Goal: Transaction & Acquisition: Complete application form

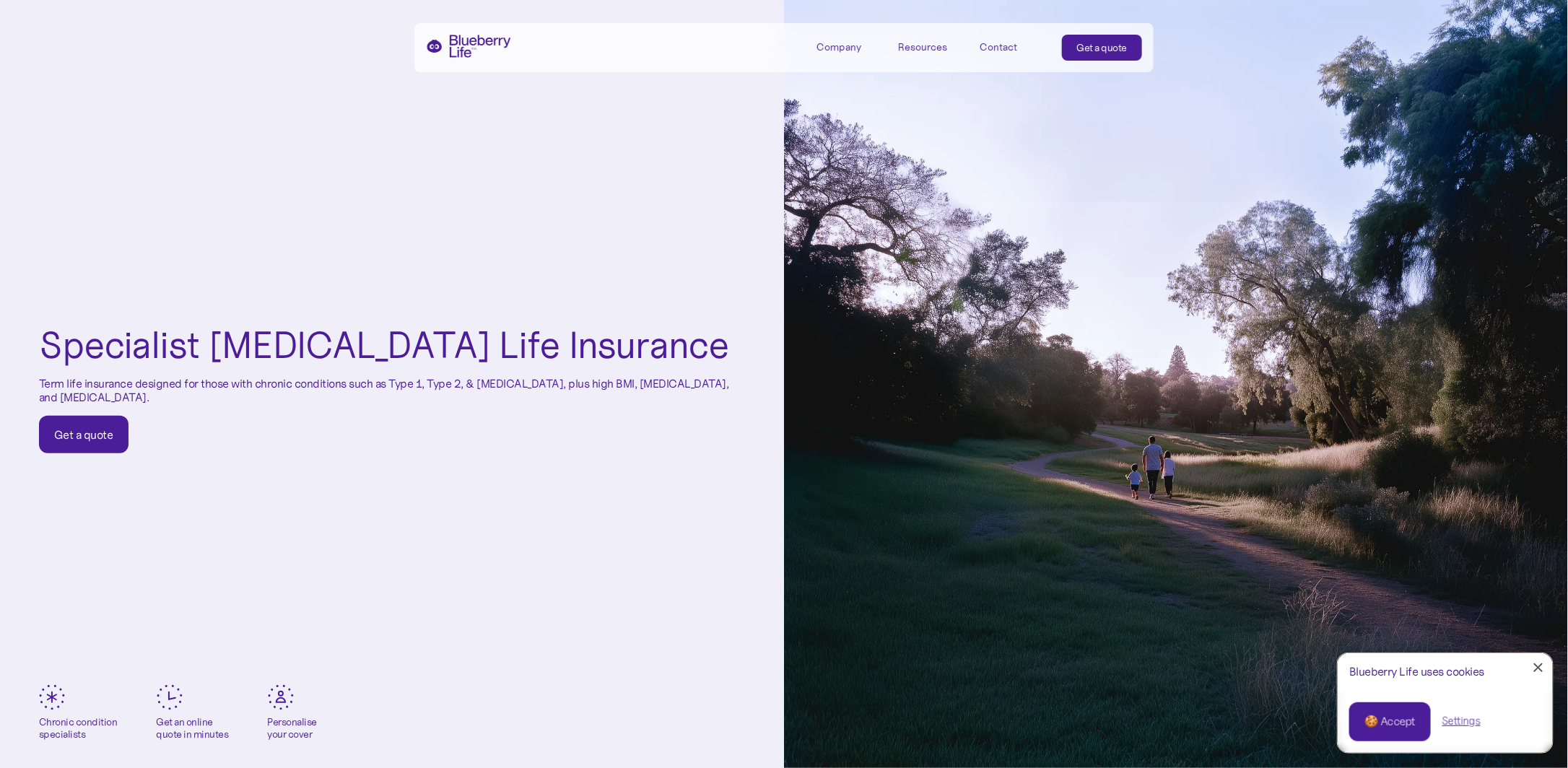
click at [82, 437] on div "Get a quote" at bounding box center [84, 435] width 59 height 14
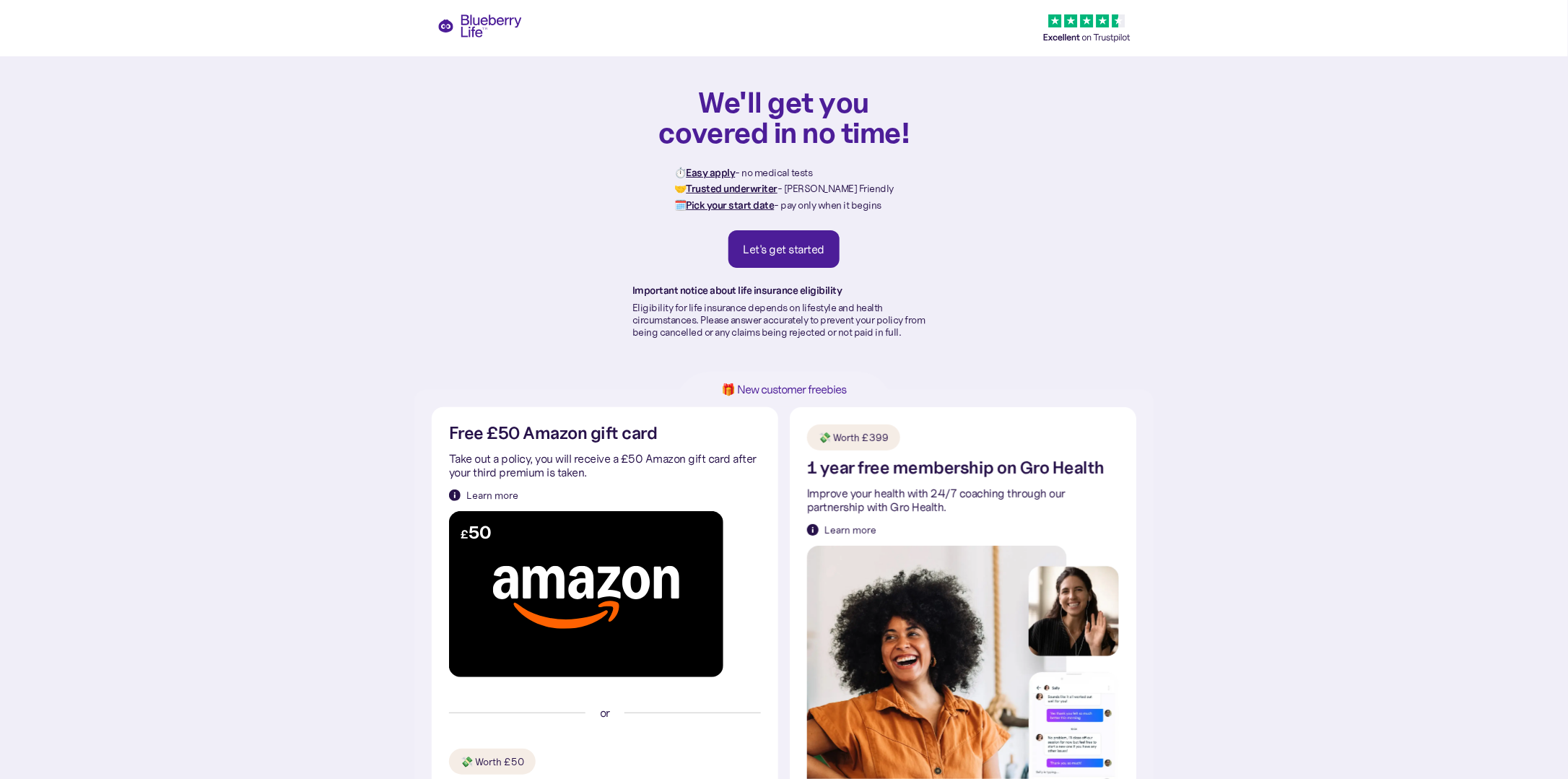
click at [758, 249] on div "Let's get started" at bounding box center [784, 249] width 81 height 14
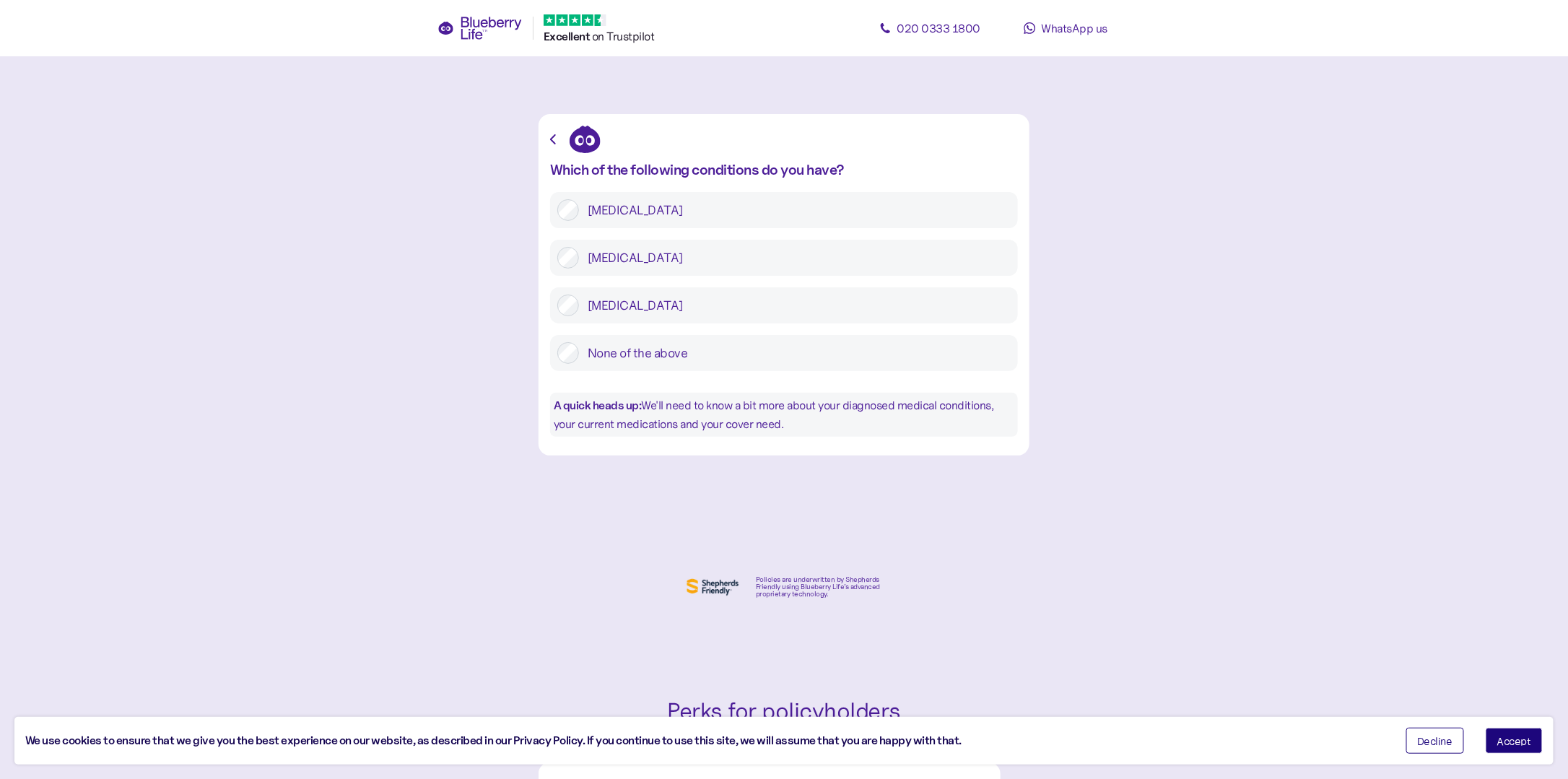
click at [647, 255] on label "[MEDICAL_DATA]" at bounding box center [795, 257] width 432 height 22
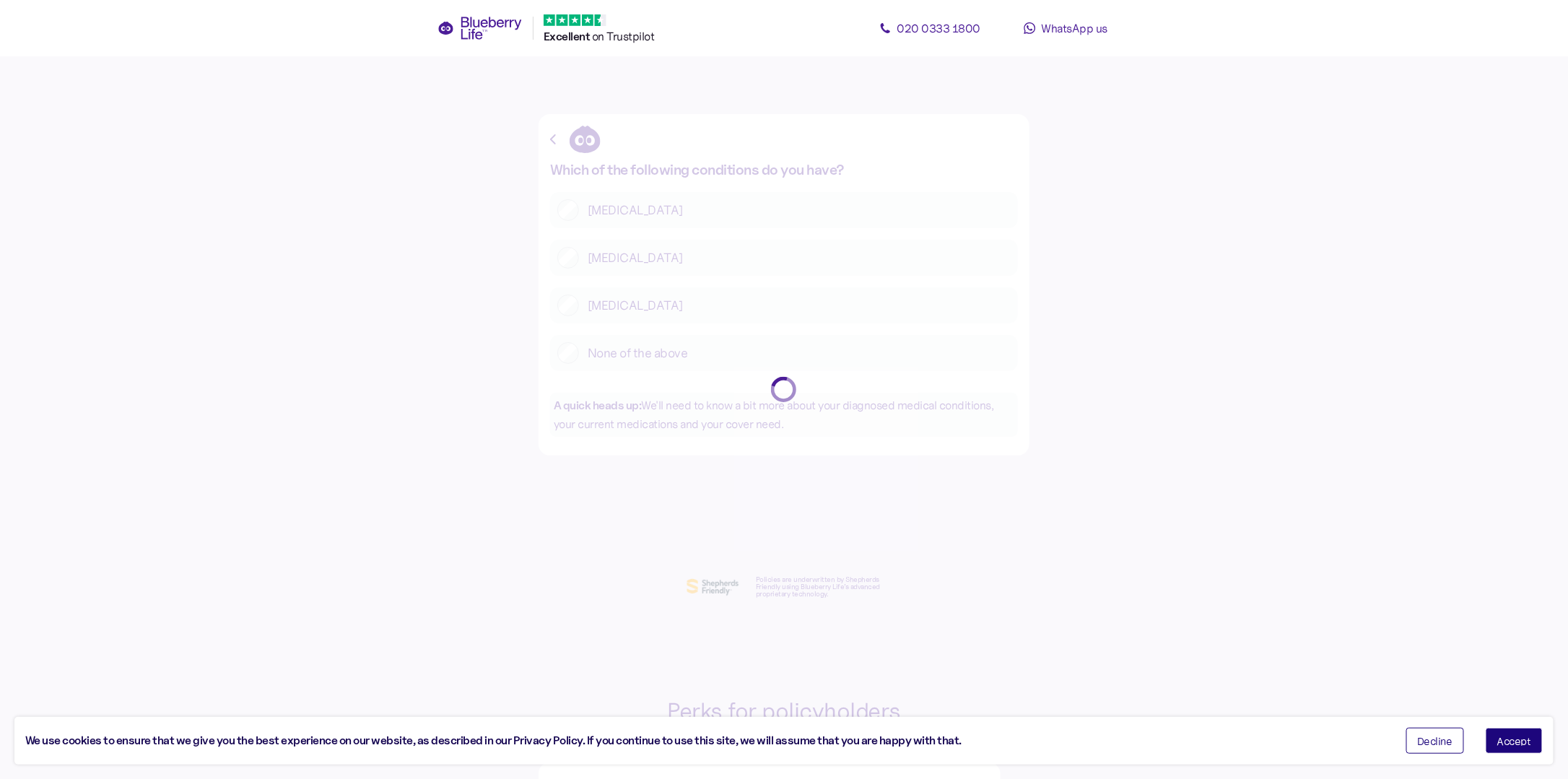
scroll to position [27, 0]
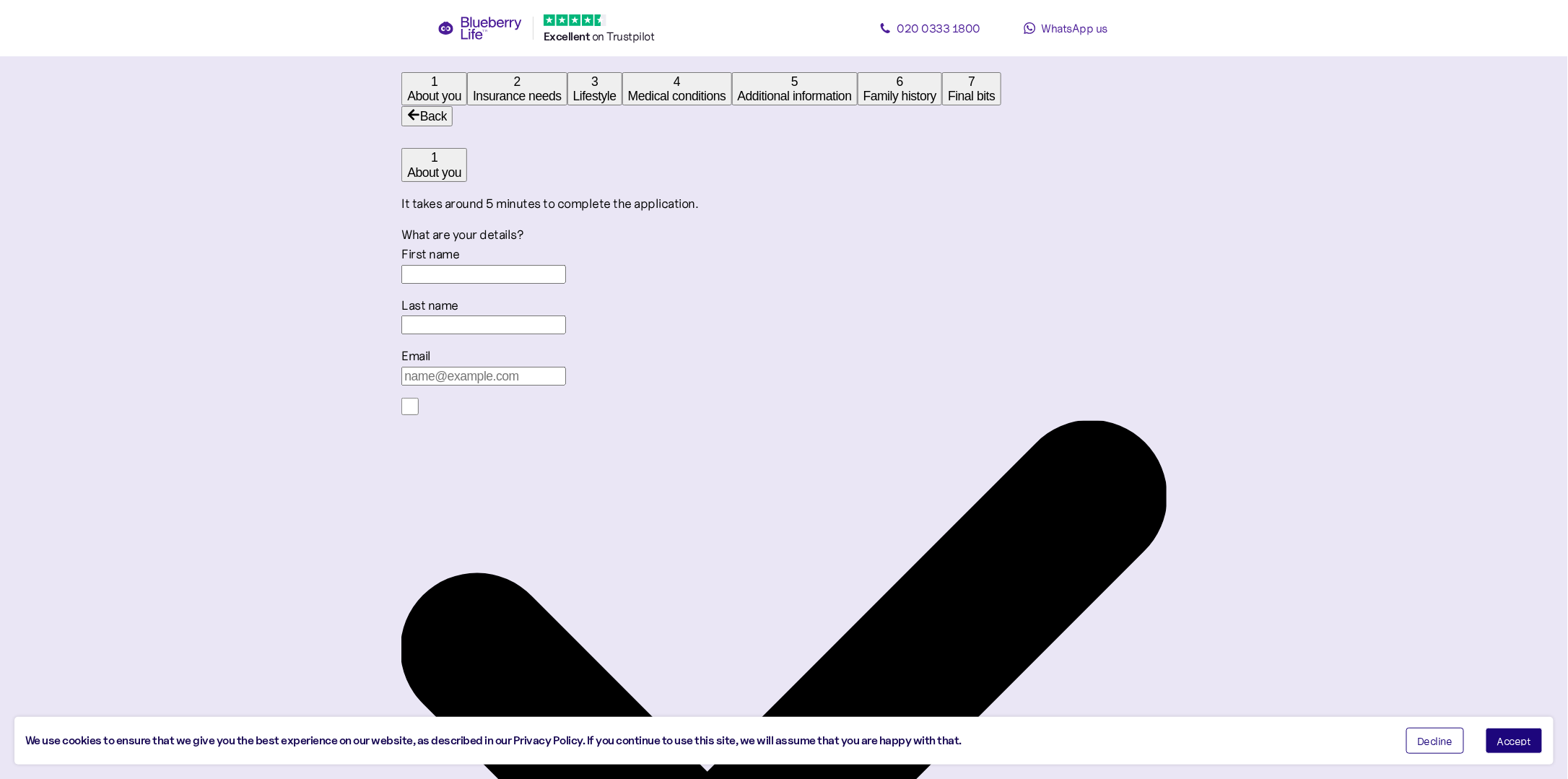
click at [566, 284] on input "First name" at bounding box center [483, 275] width 165 height 19
type input "Andrew"
type input "Miller"
type input "andrew.miller@westthorn.co.uk"
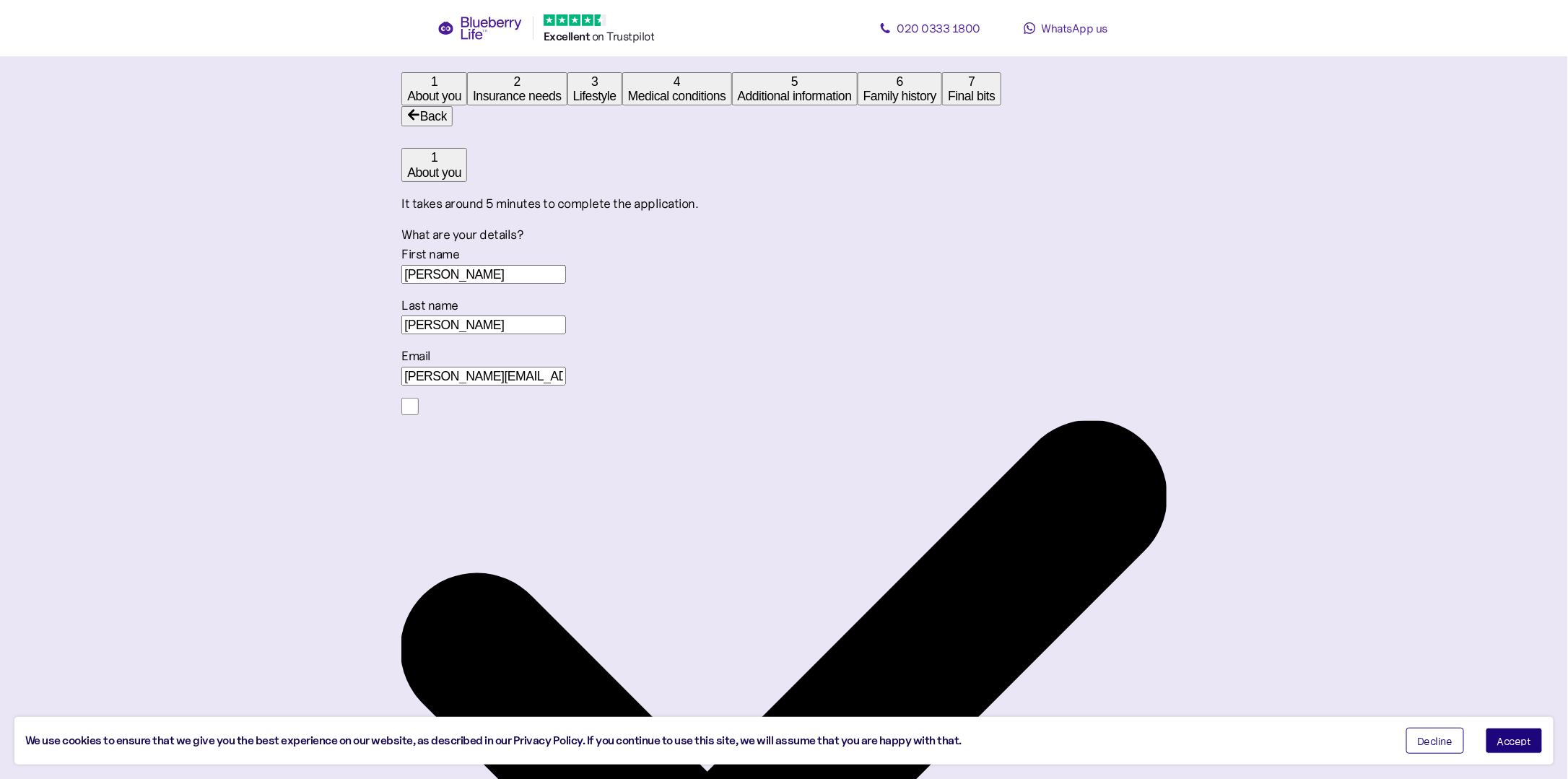
click at [991, 386] on div "Email andrew.miller@westthorn.co.uk" at bounding box center [784, 366] width 764 height 40
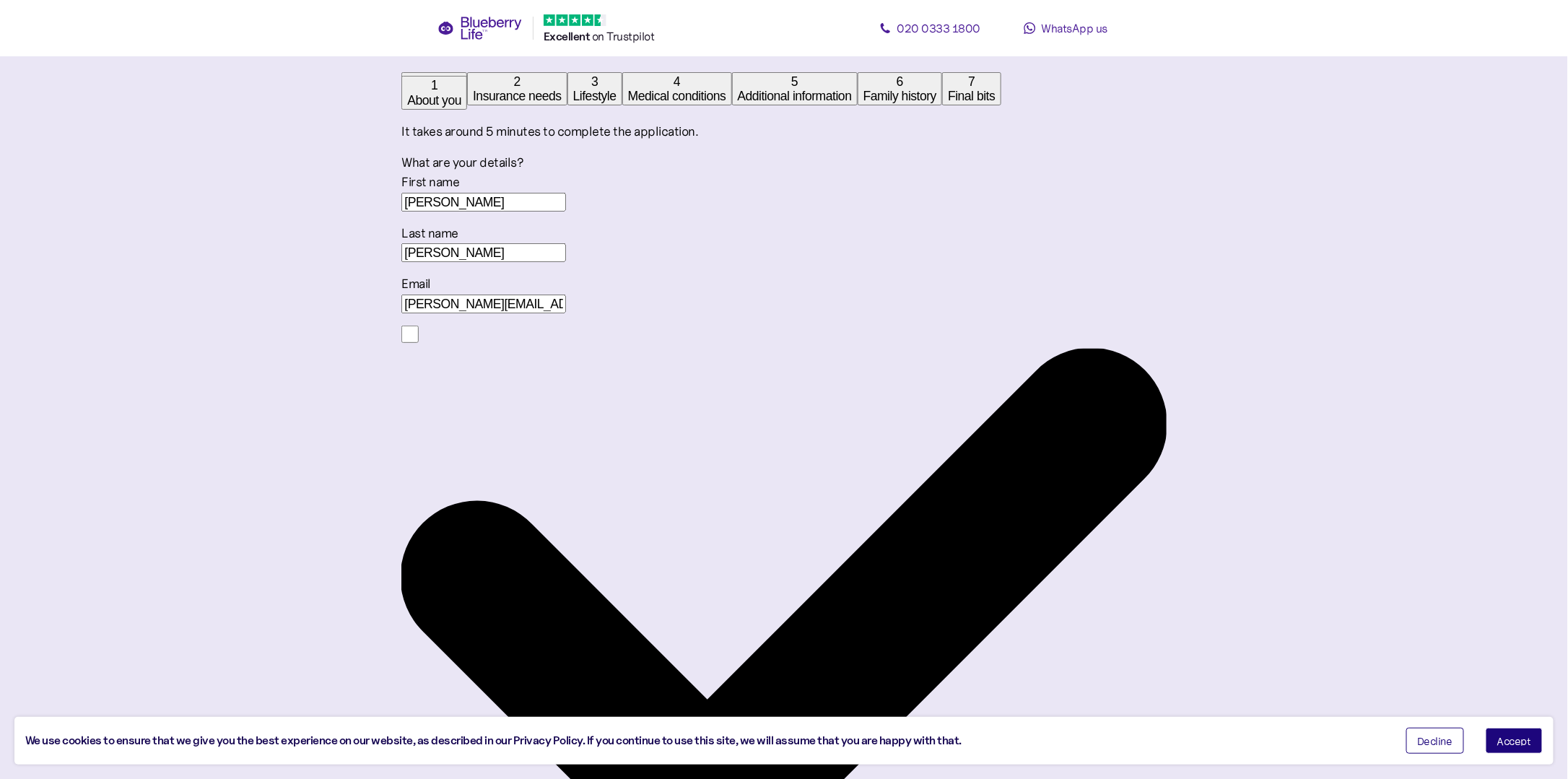
type input "**********"
type input "********"
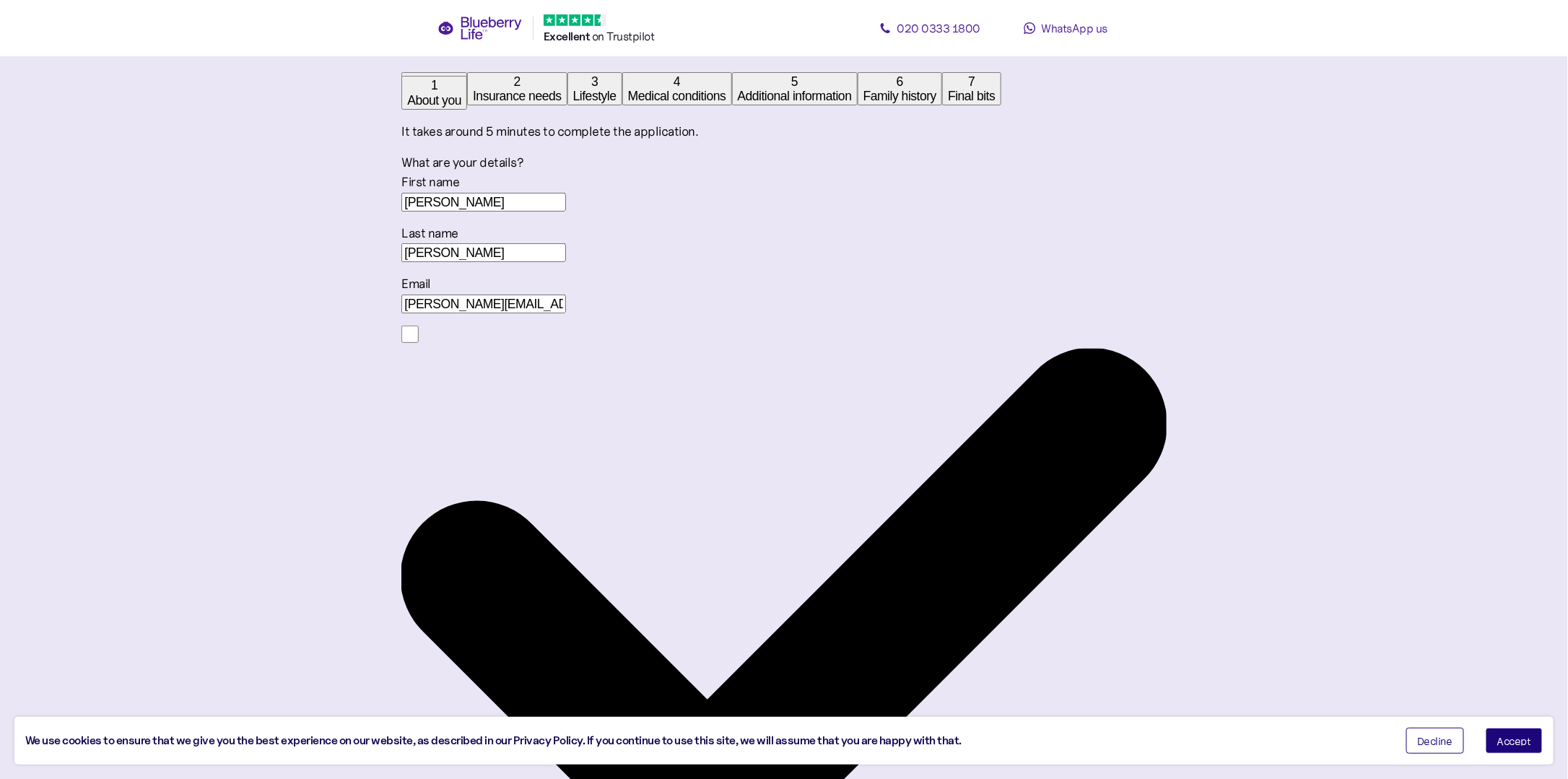
type input "******"
type input "********"
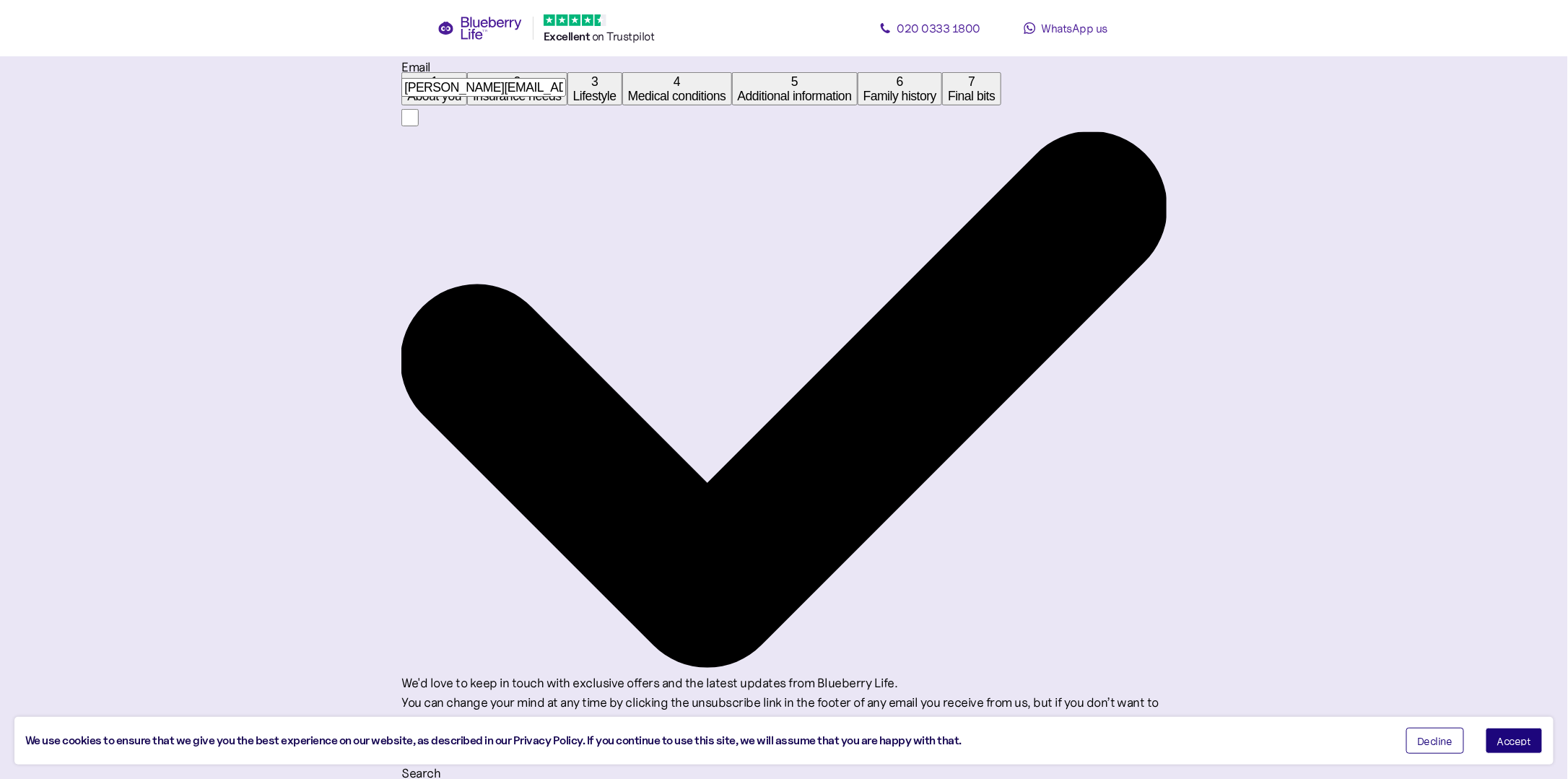
scroll to position [533, 0]
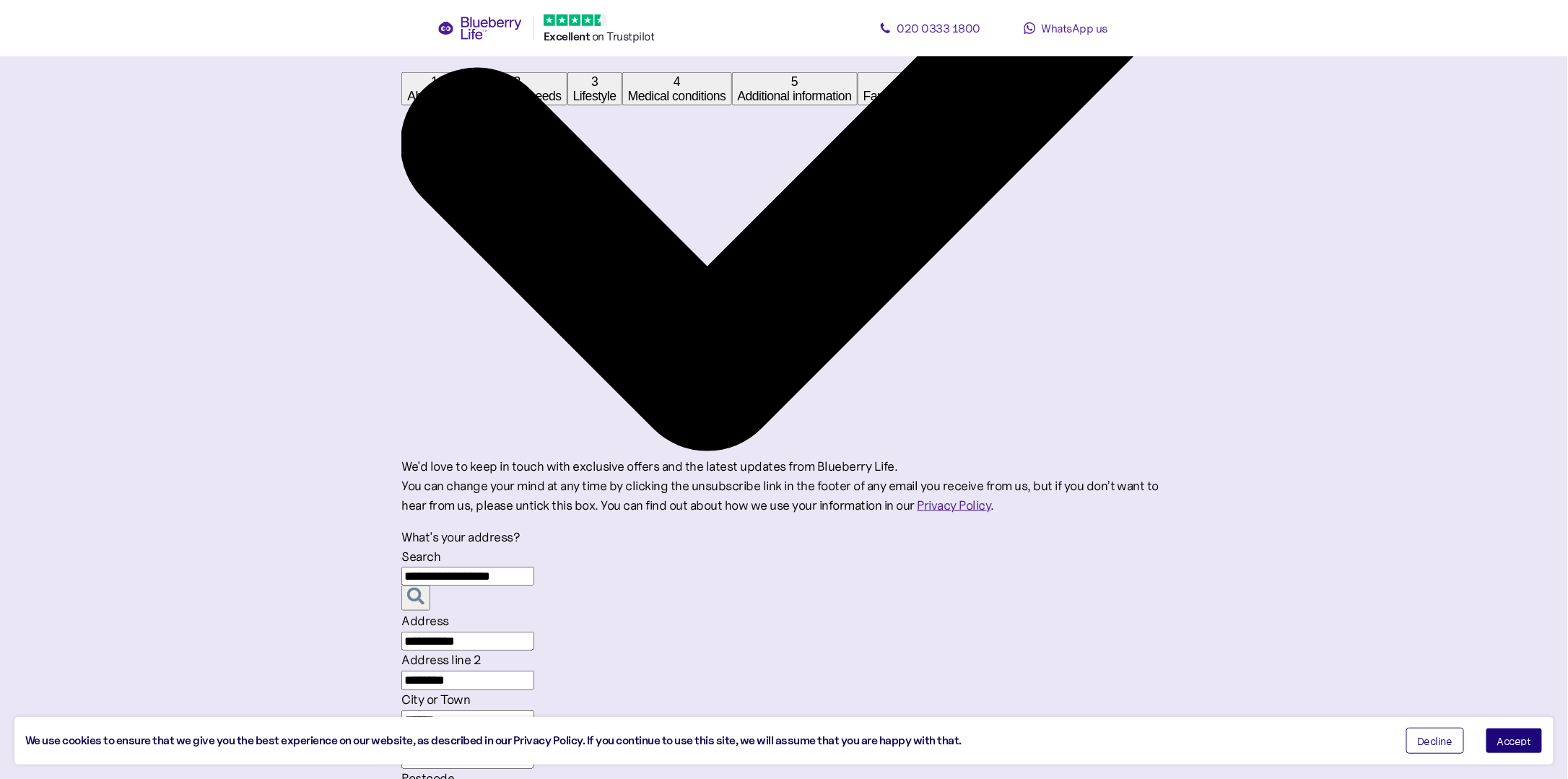
type input "**********"
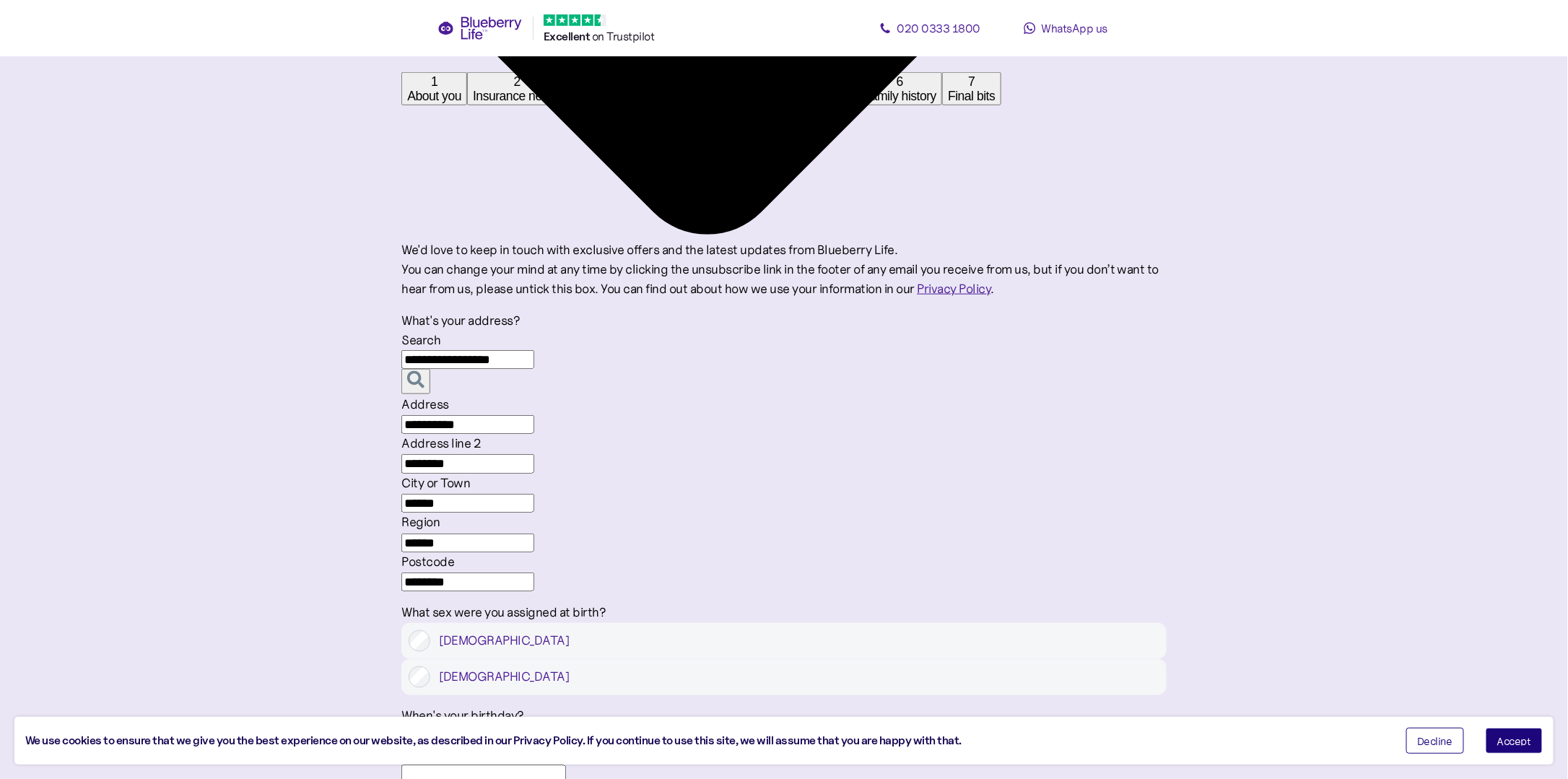
scroll to position [821, 0]
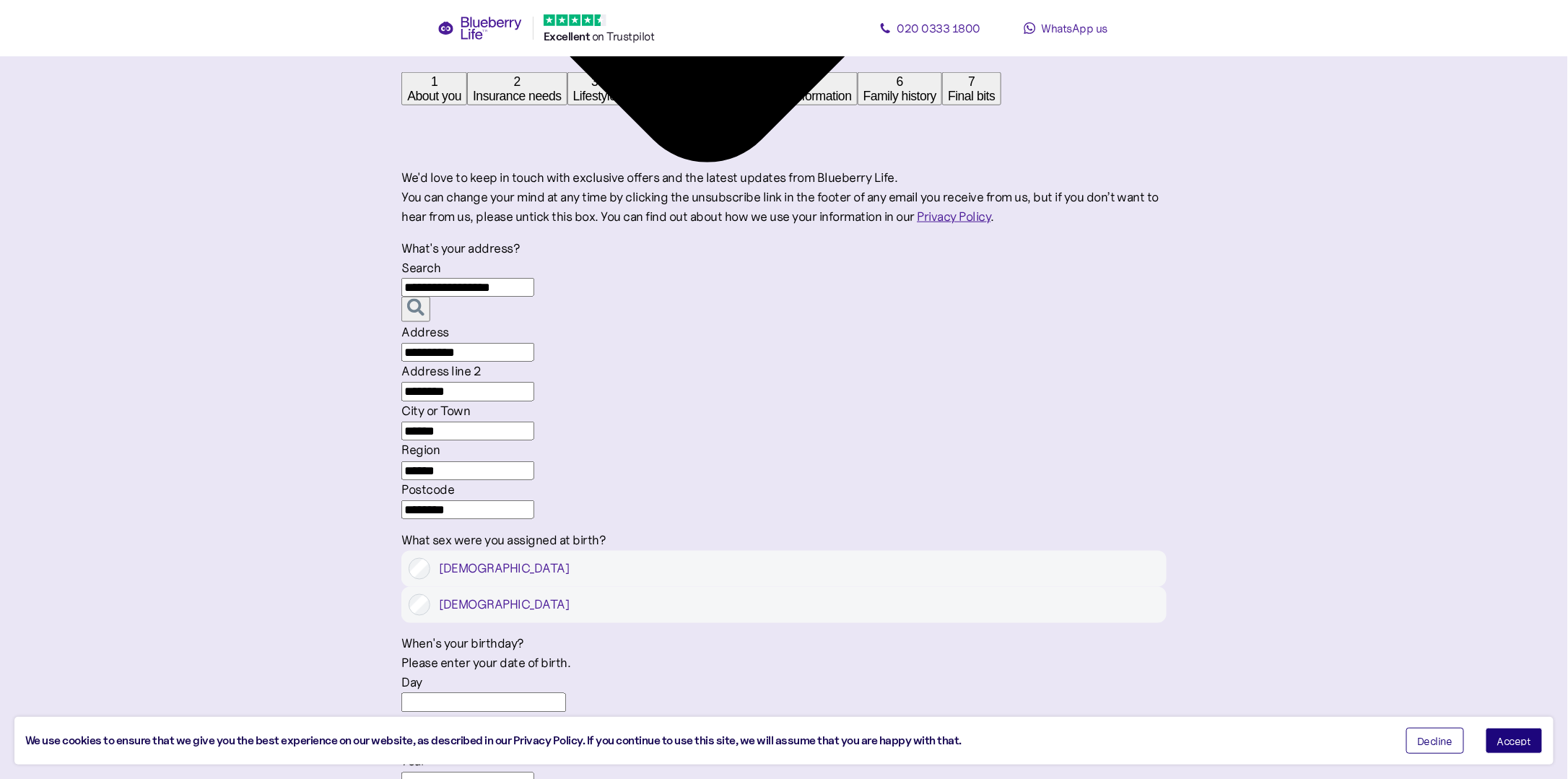
click at [566, 693] on input "Day" at bounding box center [483, 703] width 165 height 19
type input "13"
click at [566, 733] on input "Month" at bounding box center [483, 742] width 165 height 19
type input "7"
click at [534, 773] on input "Year" at bounding box center [467, 782] width 133 height 19
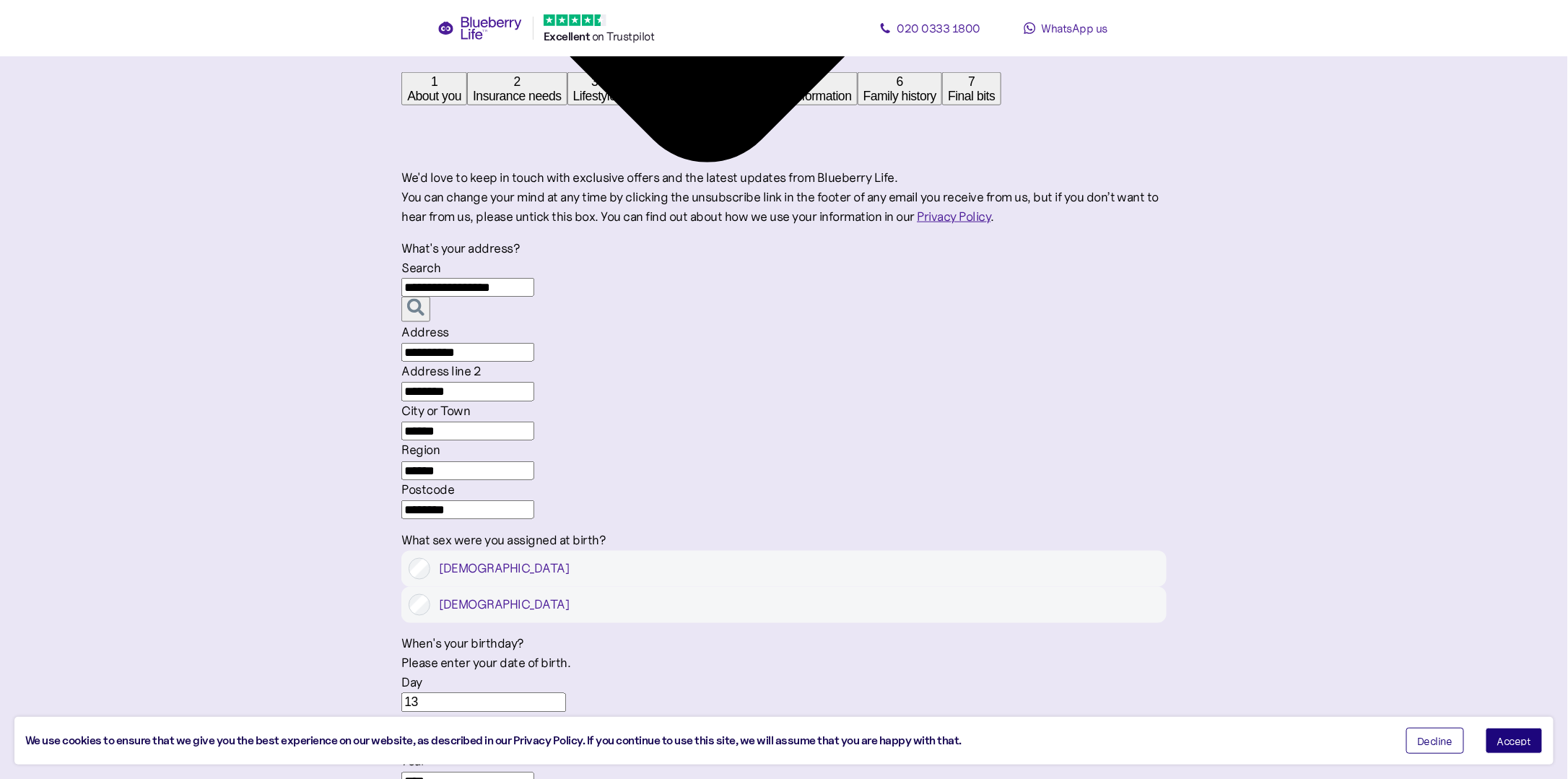
type input "****"
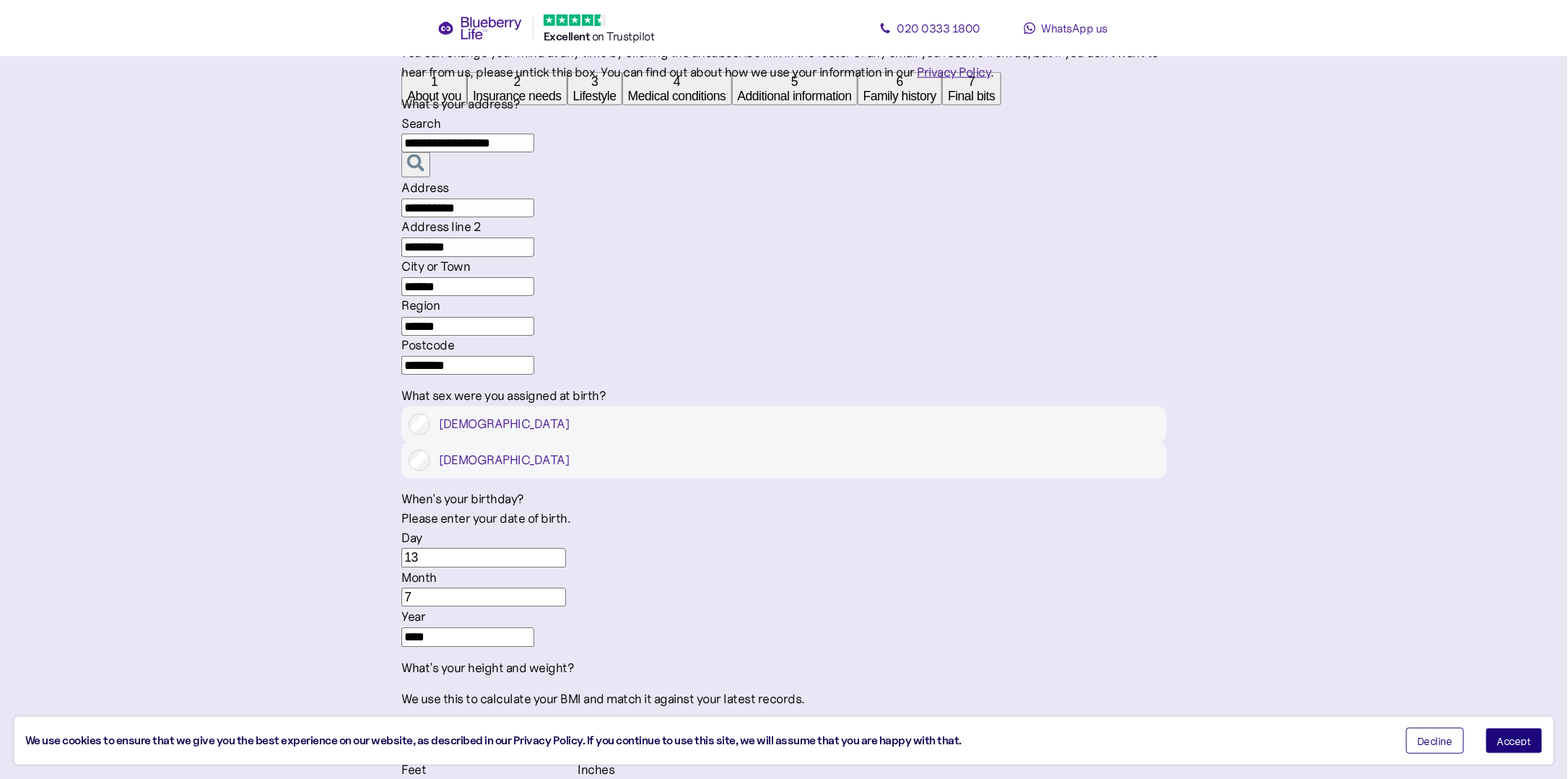
click at [566, 778] on input "Feet" at bounding box center [483, 790] width 165 height 19
type input "6"
type input "0"
type input "6"
click at [734, 778] on input "0" at bounding box center [659, 790] width 165 height 19
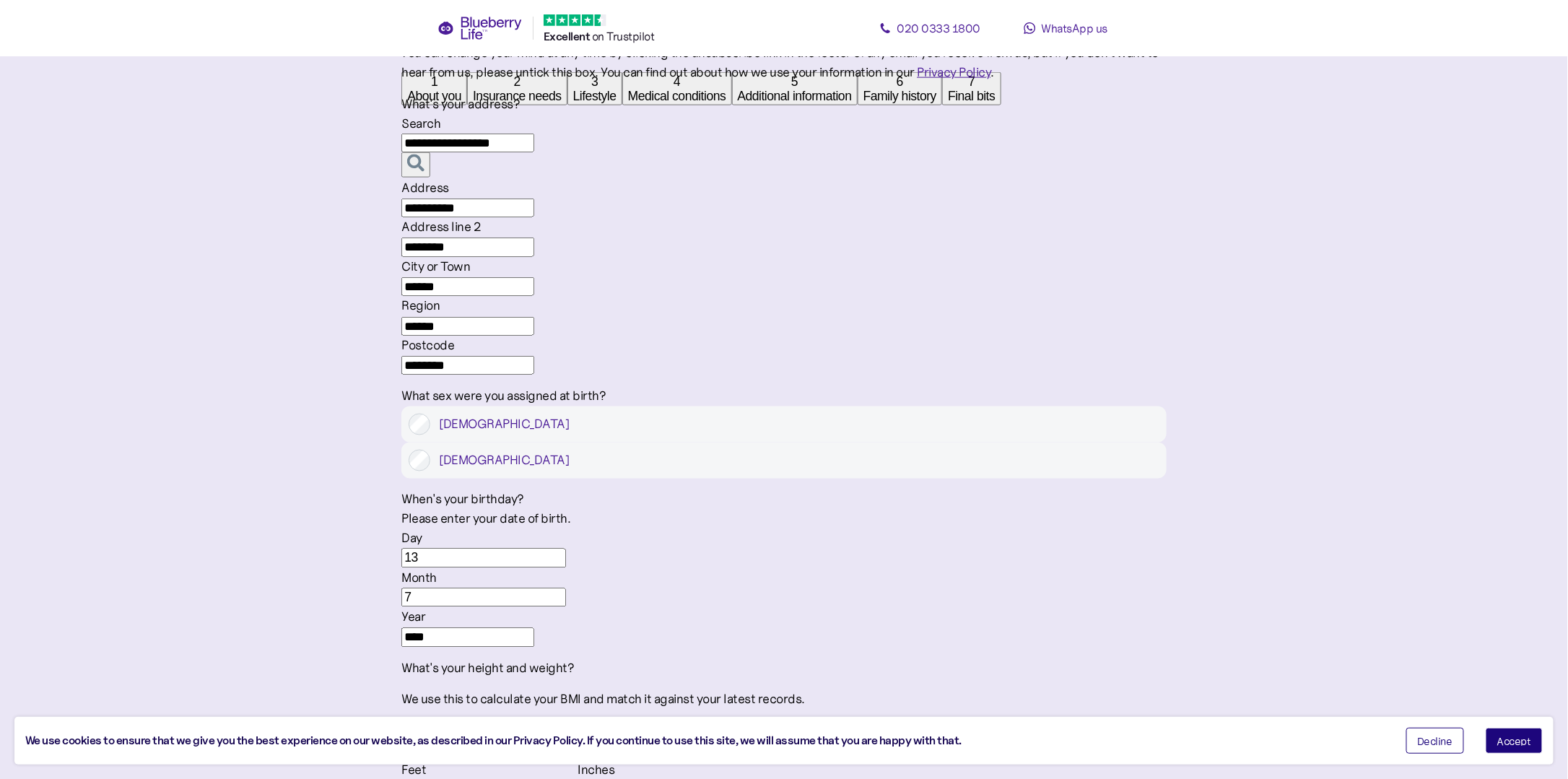
type input "0"
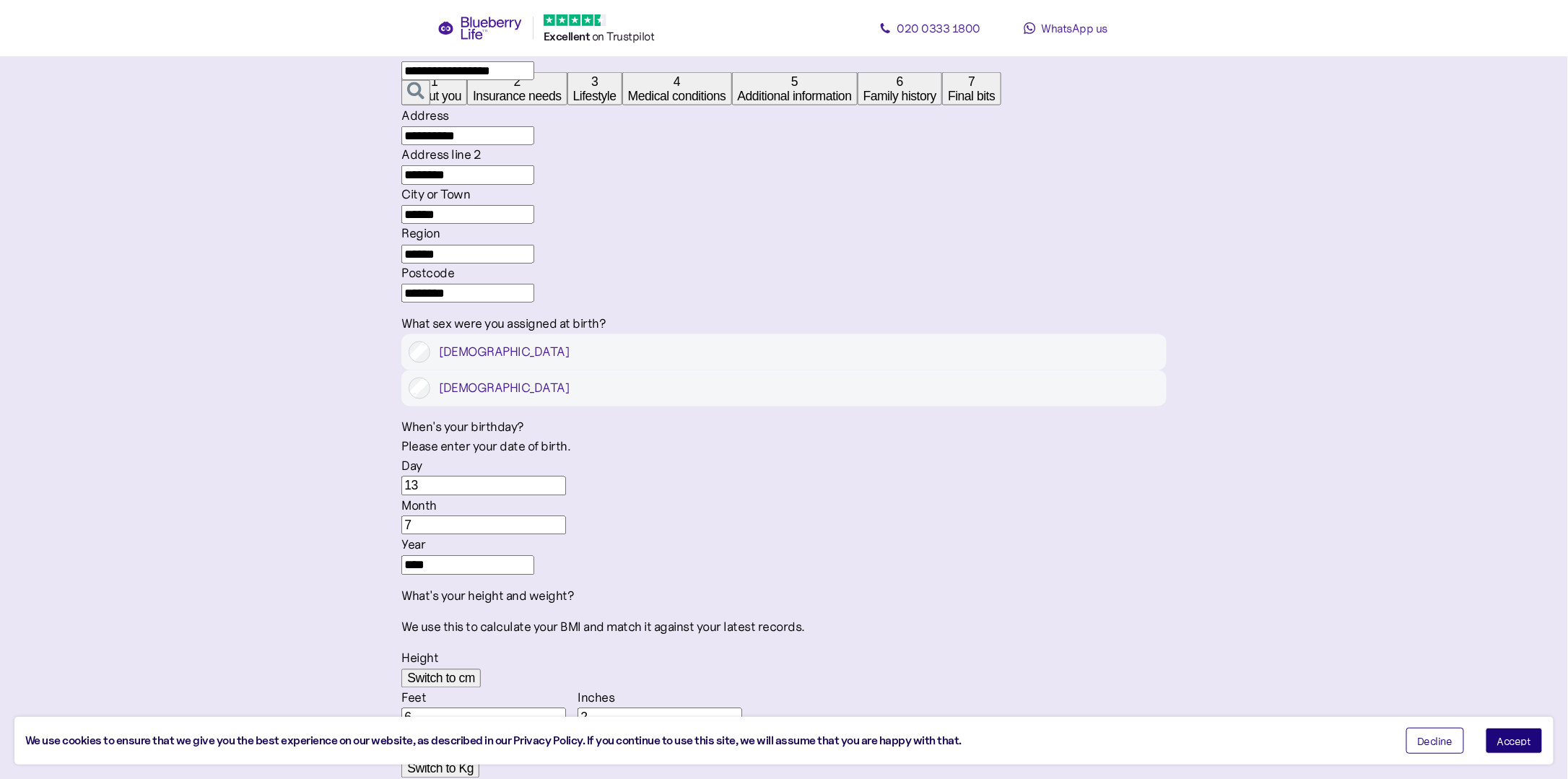
type input "2"
type input "1"
type input "0"
type input "18"
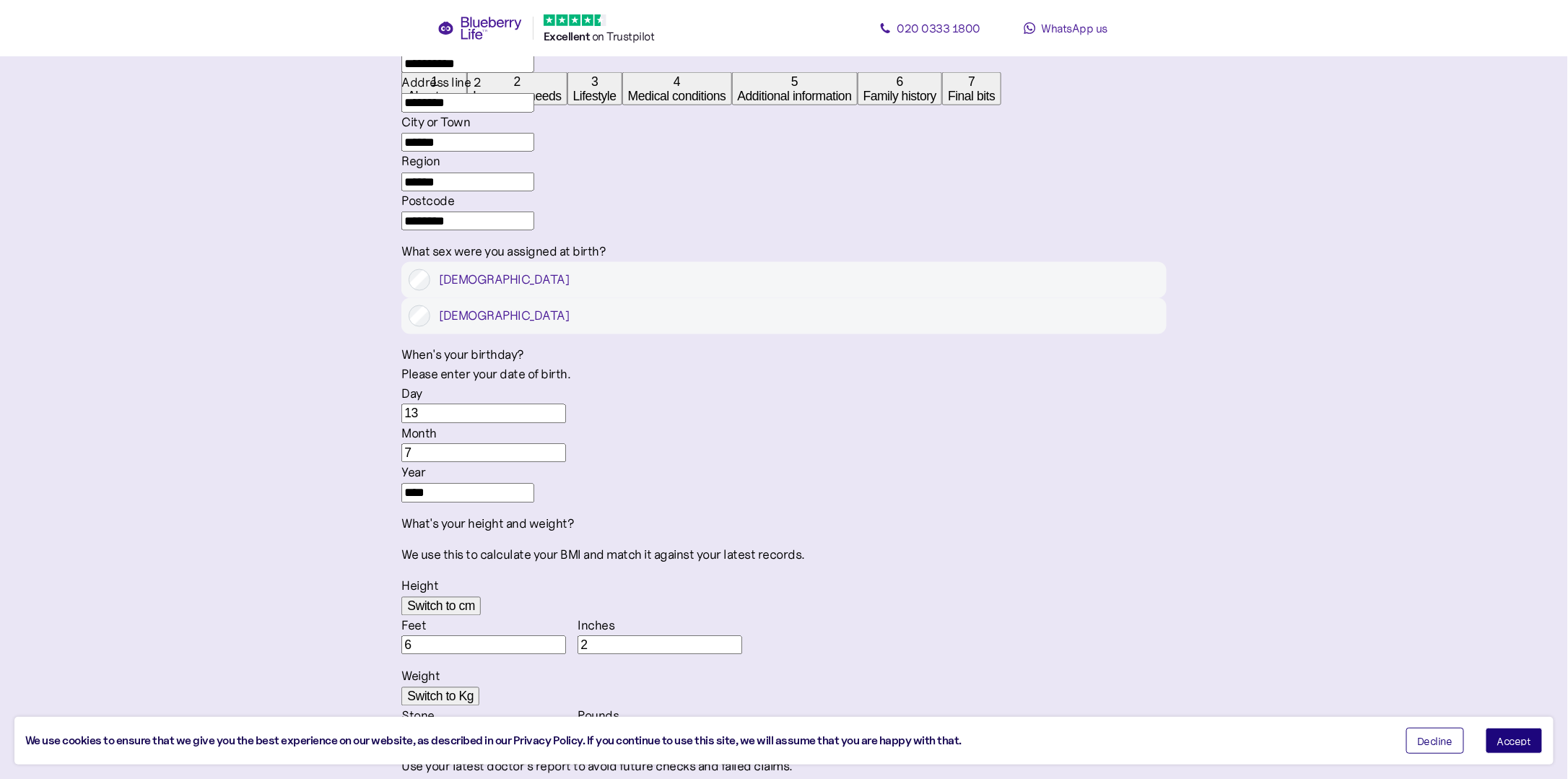
scroll to position [1153, 0]
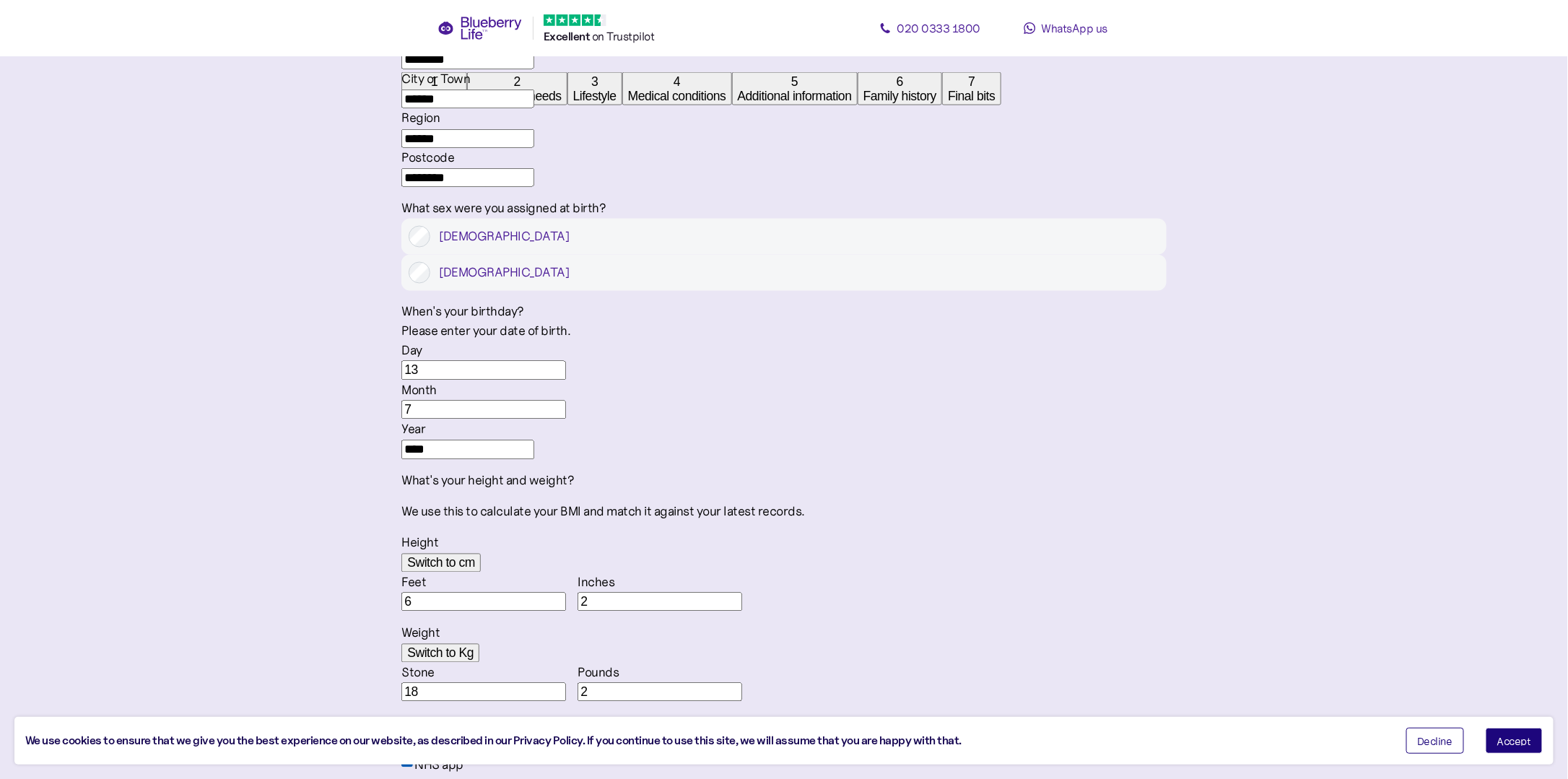
type input "2"
click at [1527, 742] on span "Accept" at bounding box center [1514, 741] width 34 height 10
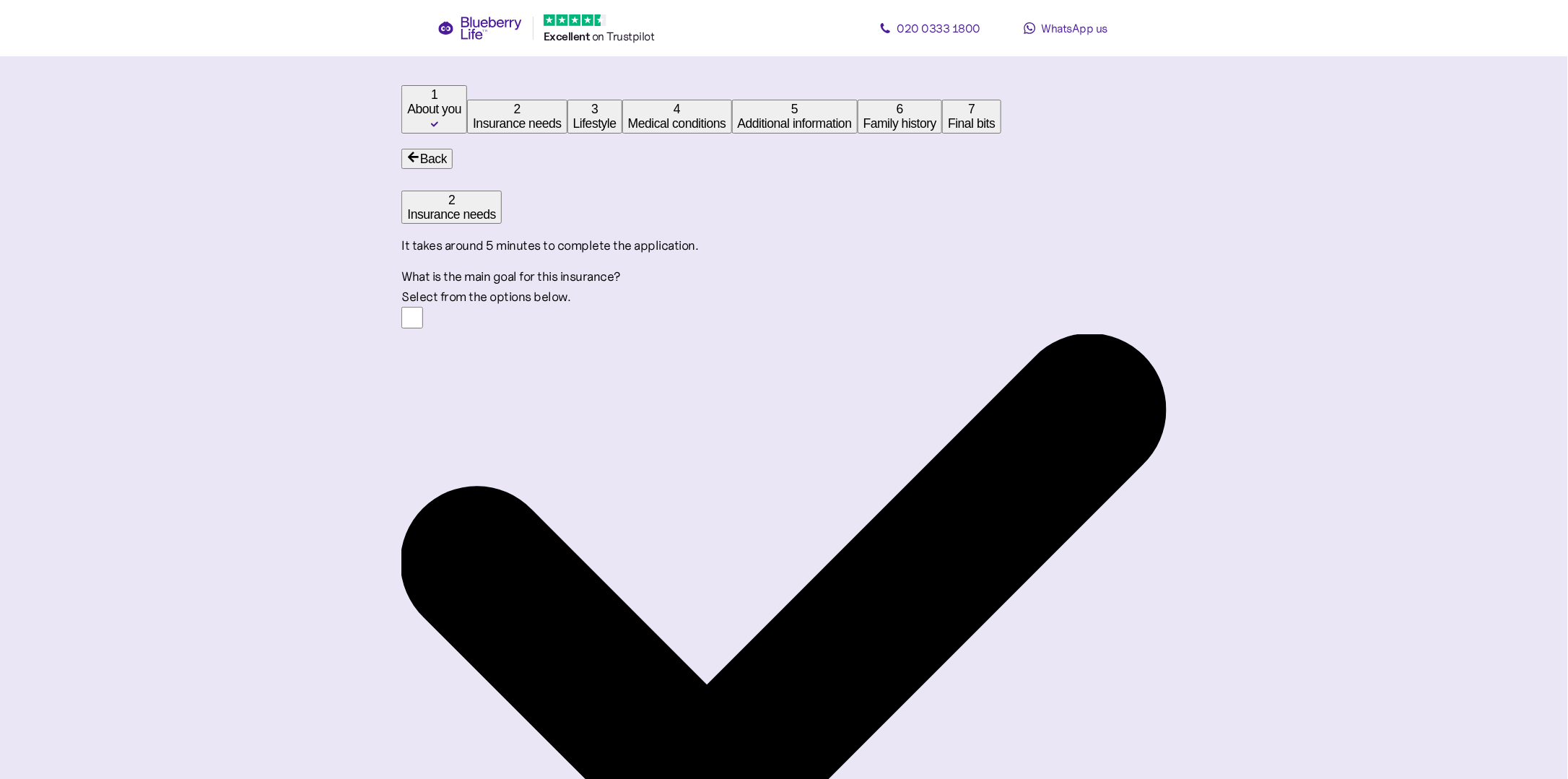
scroll to position [144, 0]
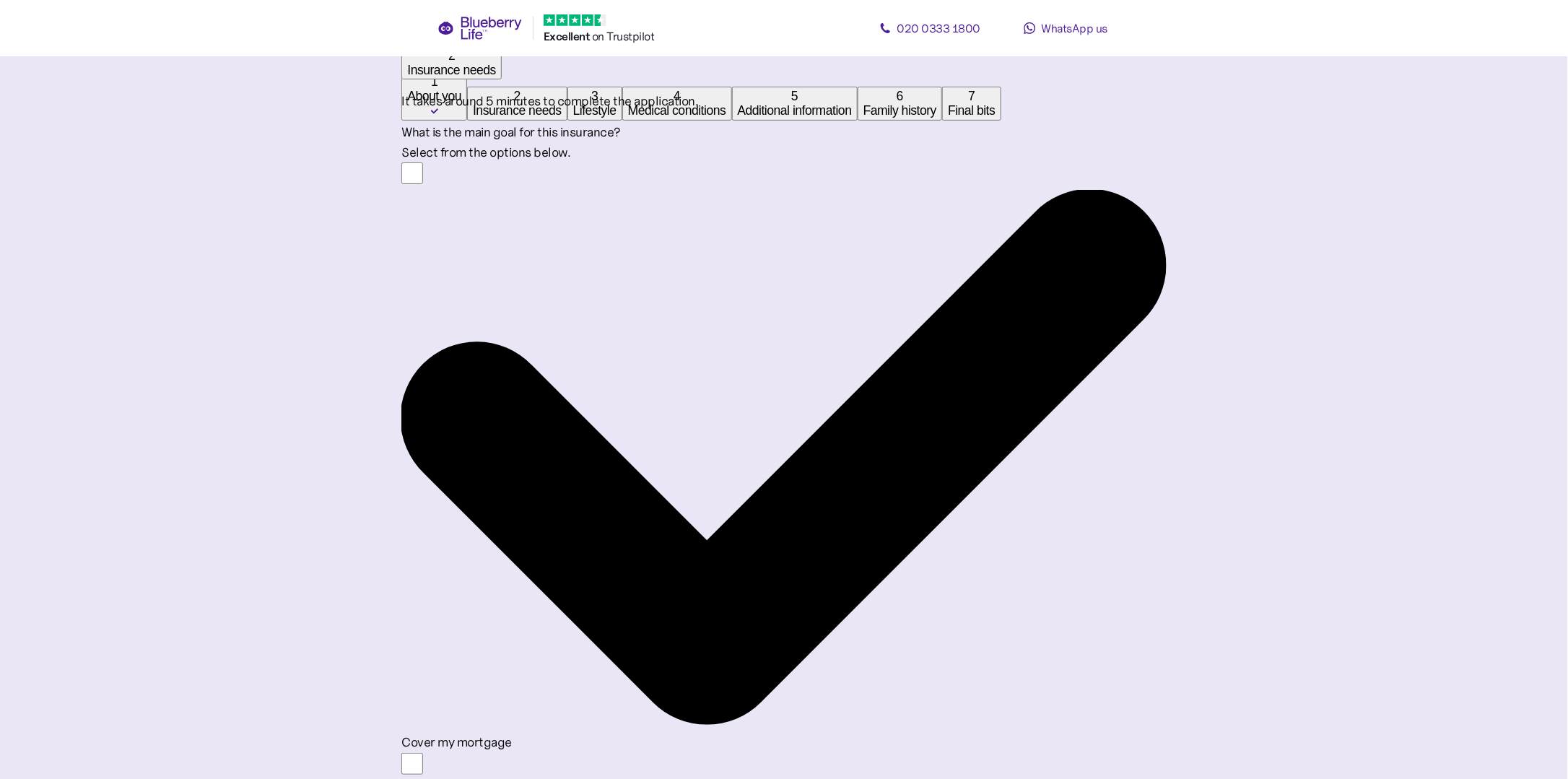
type input "**"
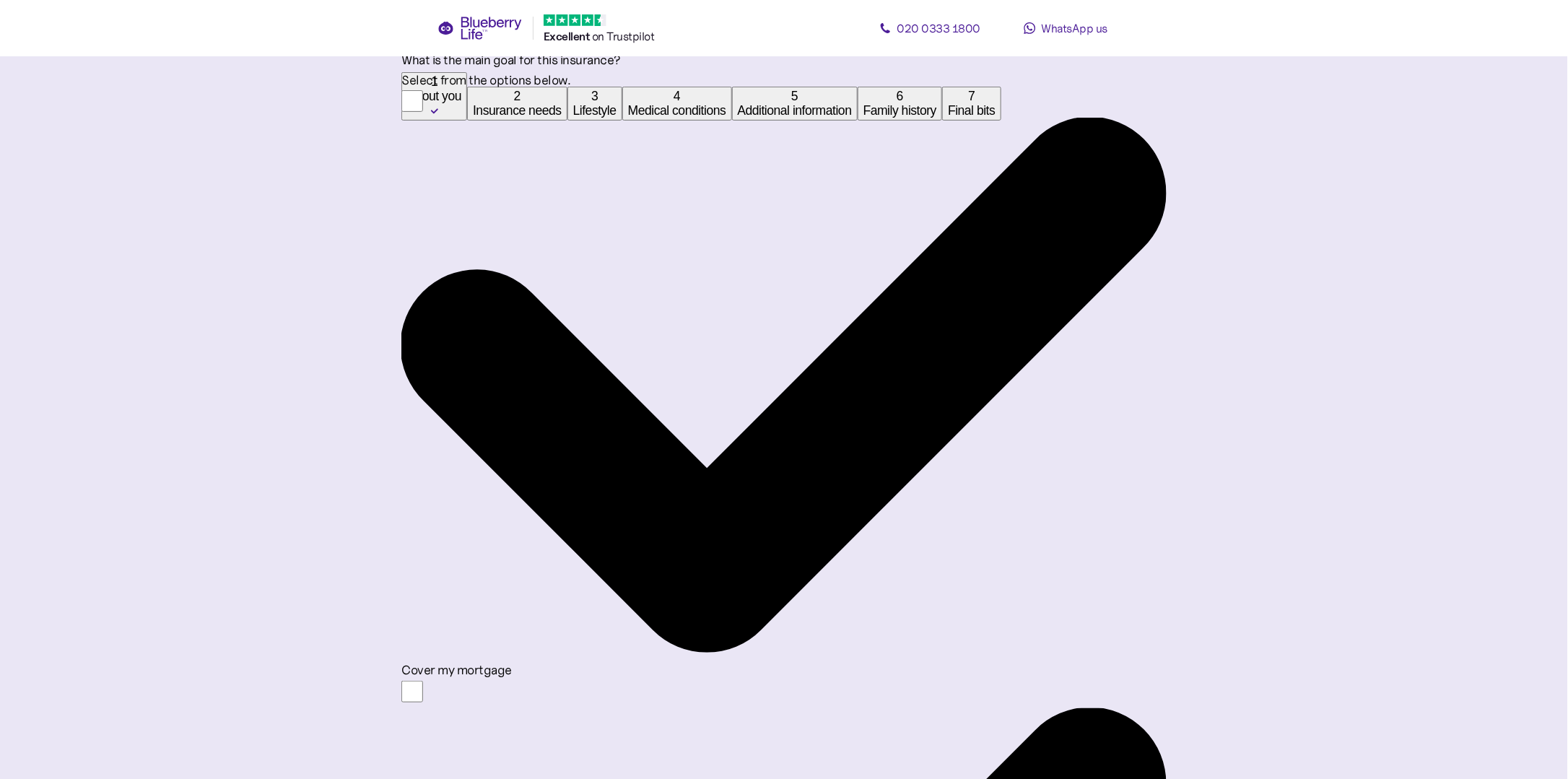
scroll to position [289, 0]
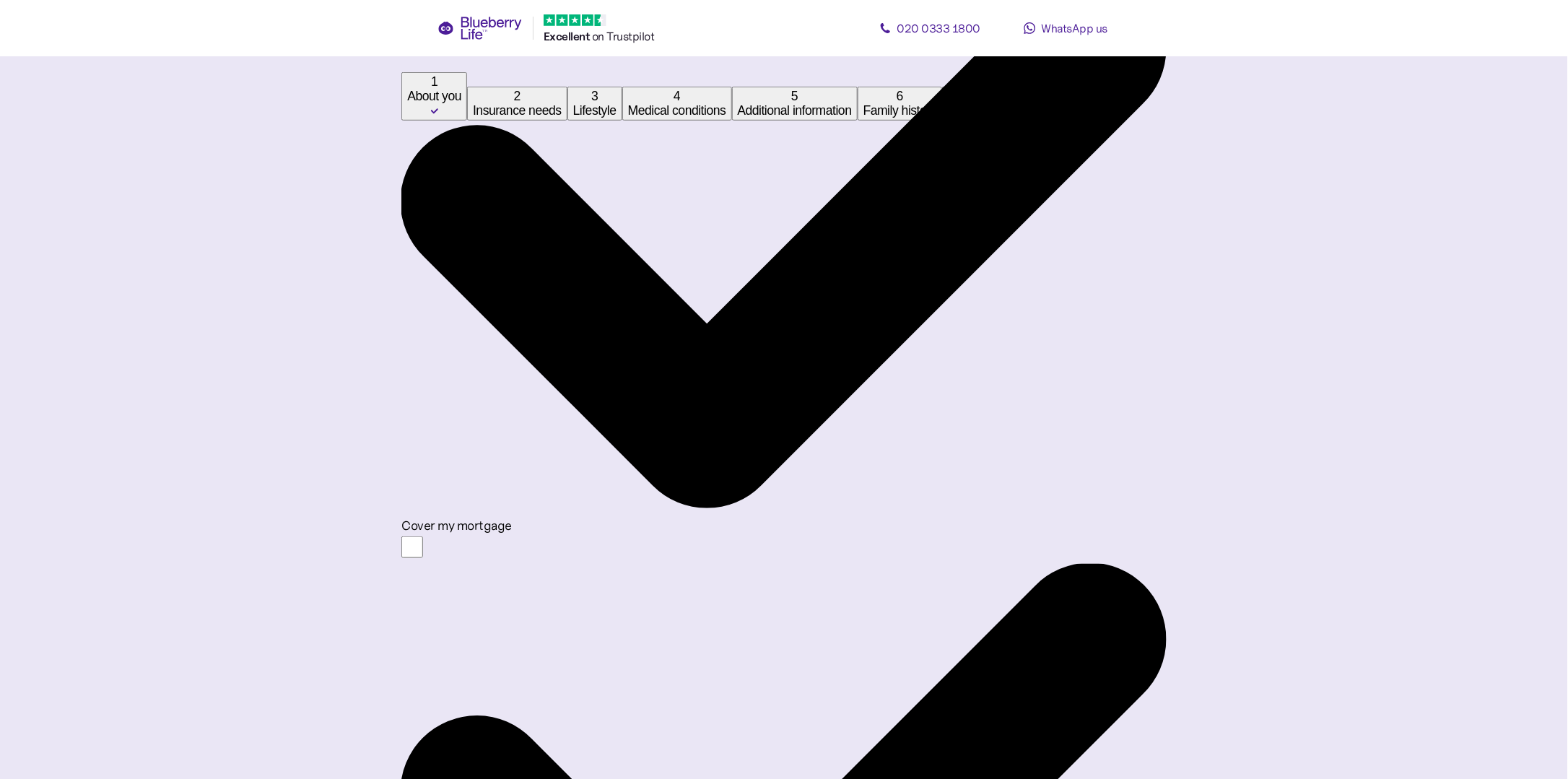
scroll to position [425, 0]
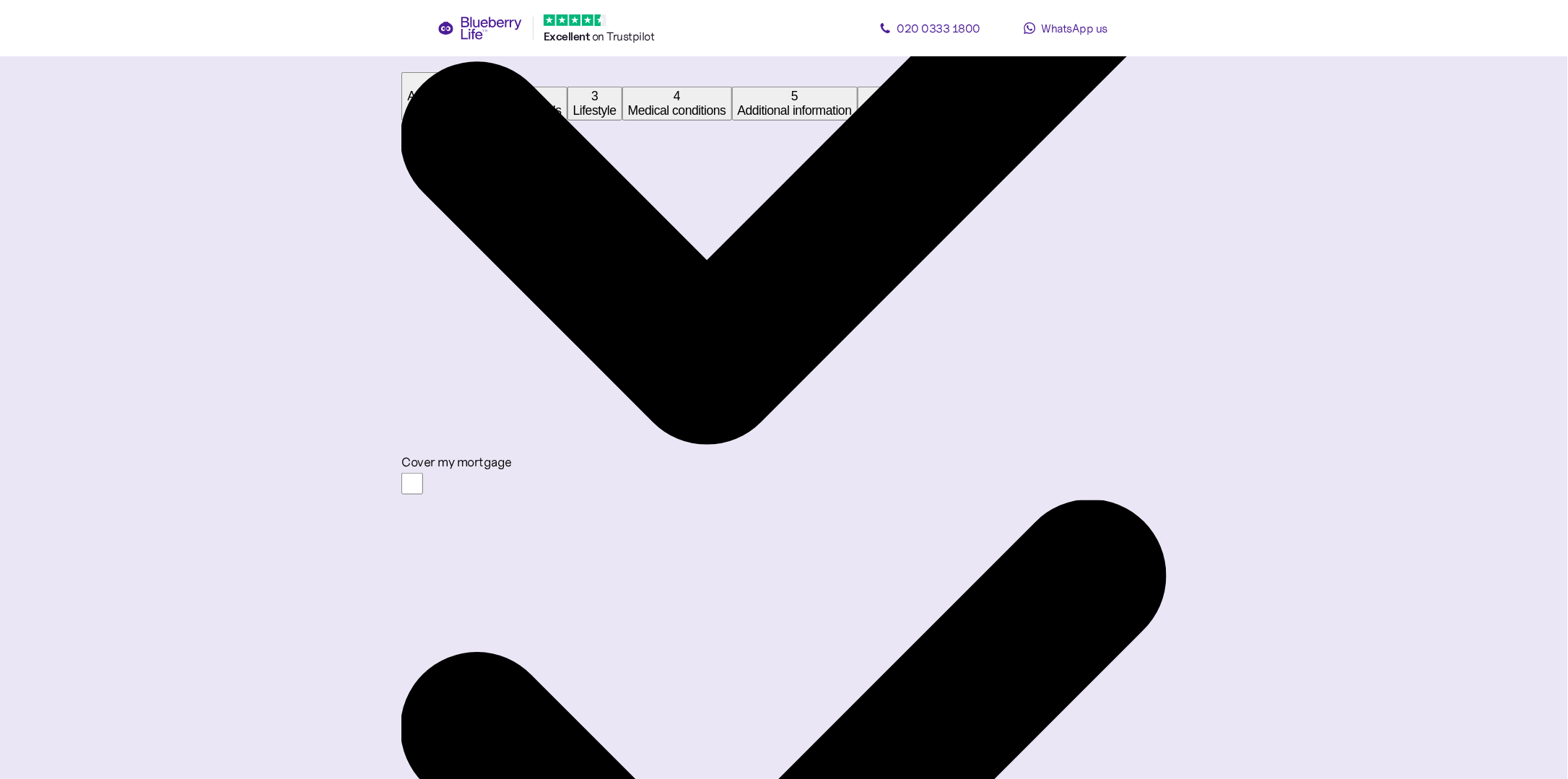
type input "*******"
drag, startPoint x: 1069, startPoint y: 356, endPoint x: 1061, endPoint y: 358, distance: 8.2
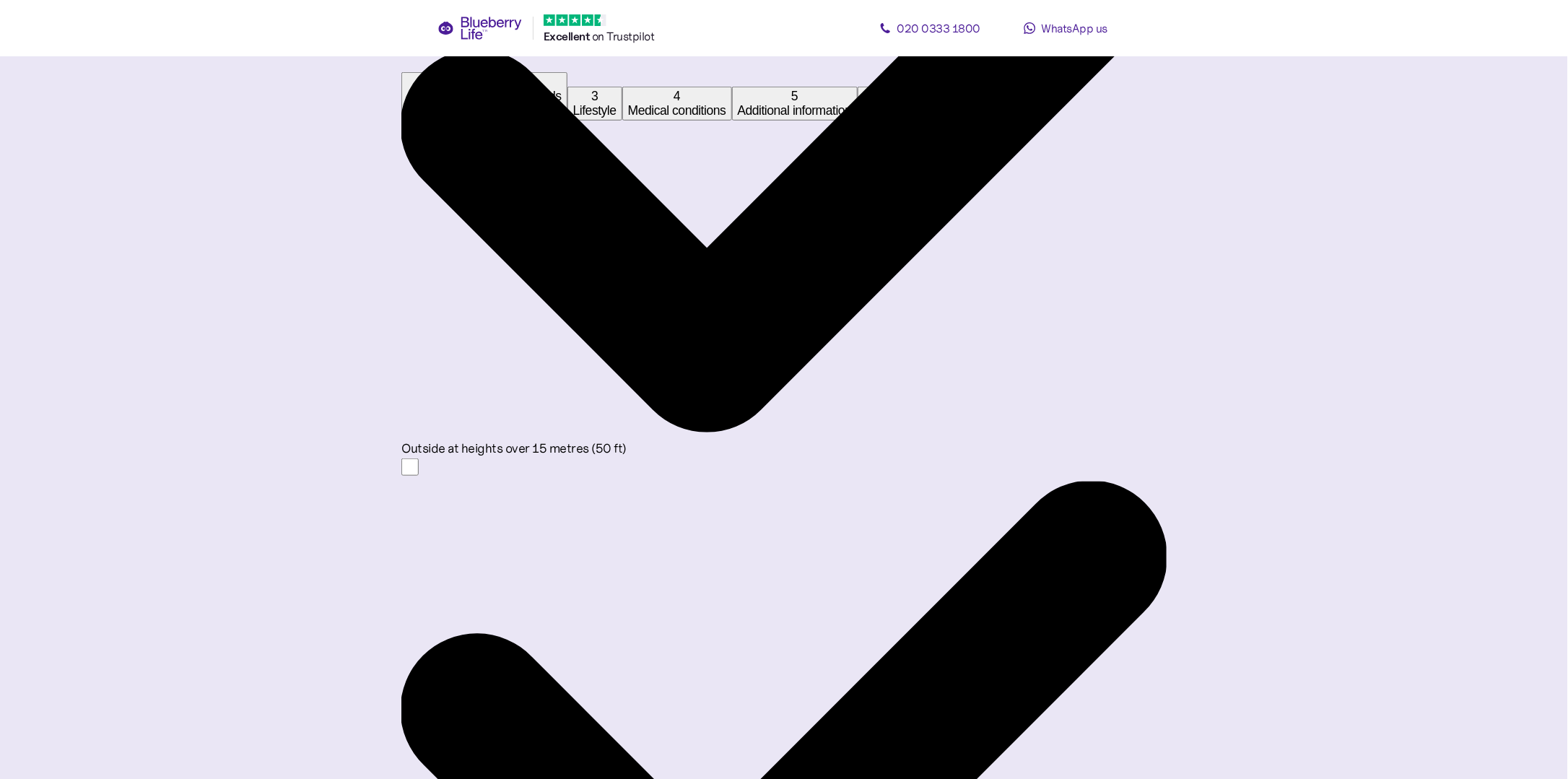
scroll to position [505, 0]
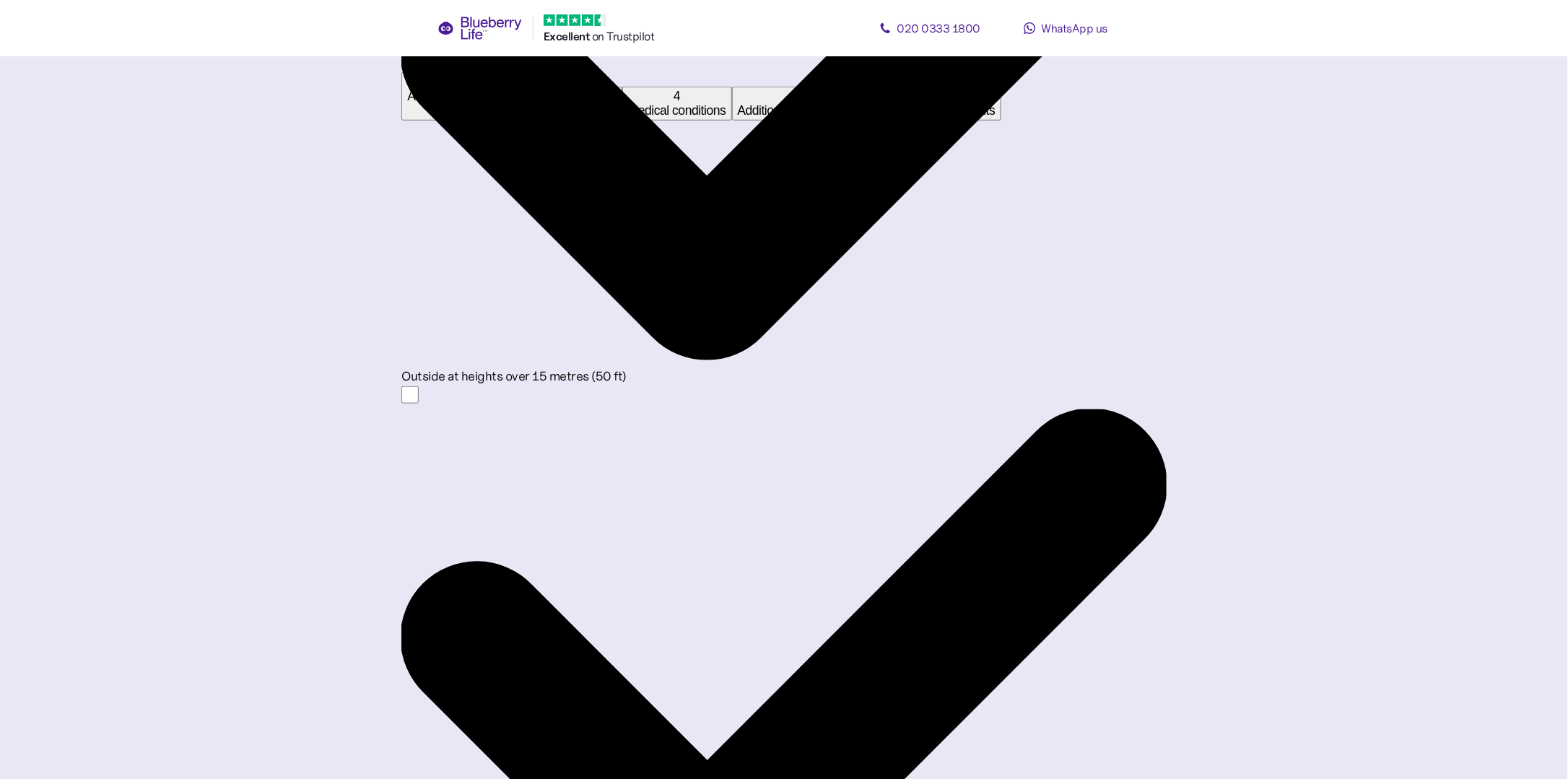
type input "*"
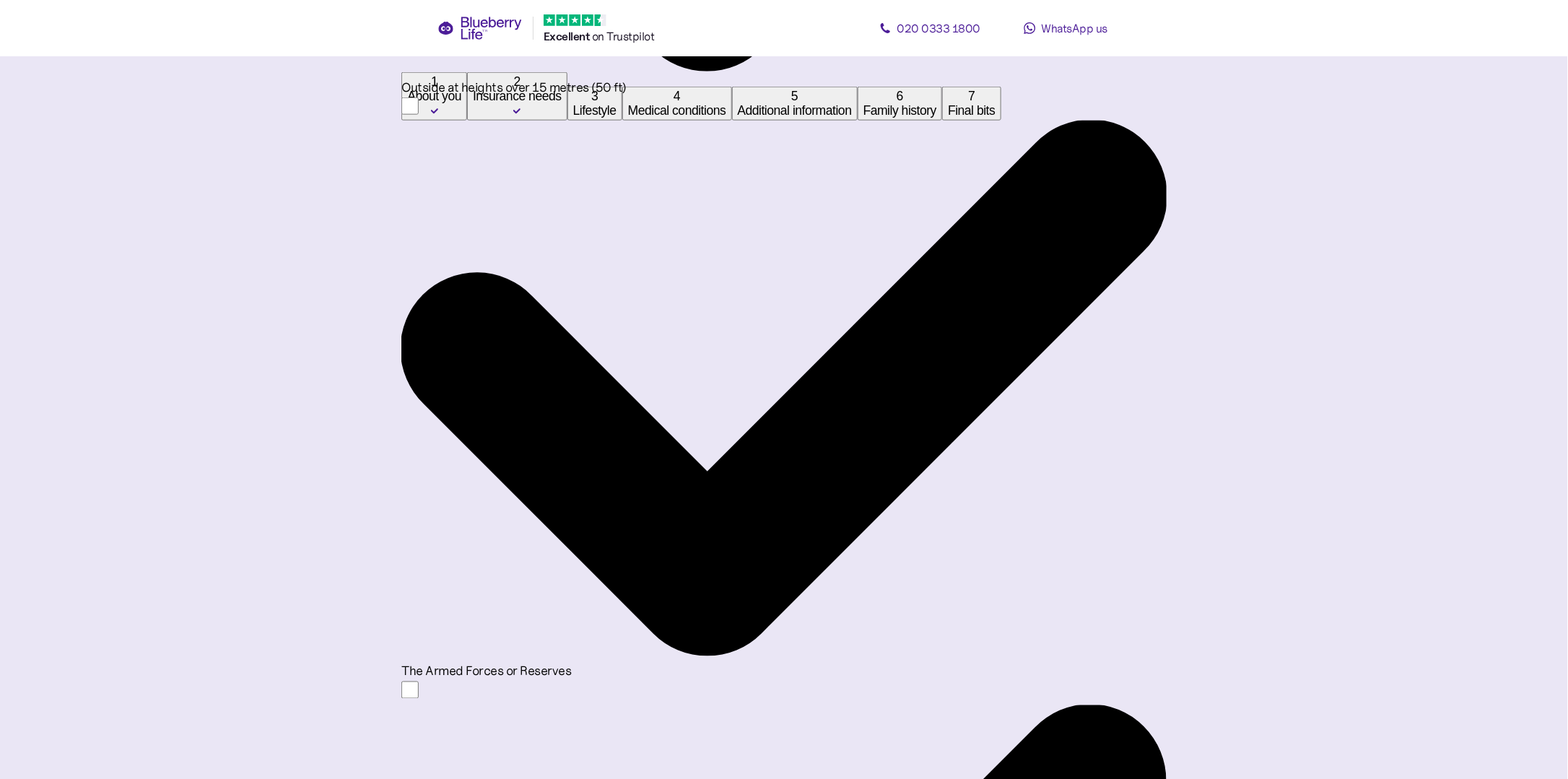
scroll to position [867, 0]
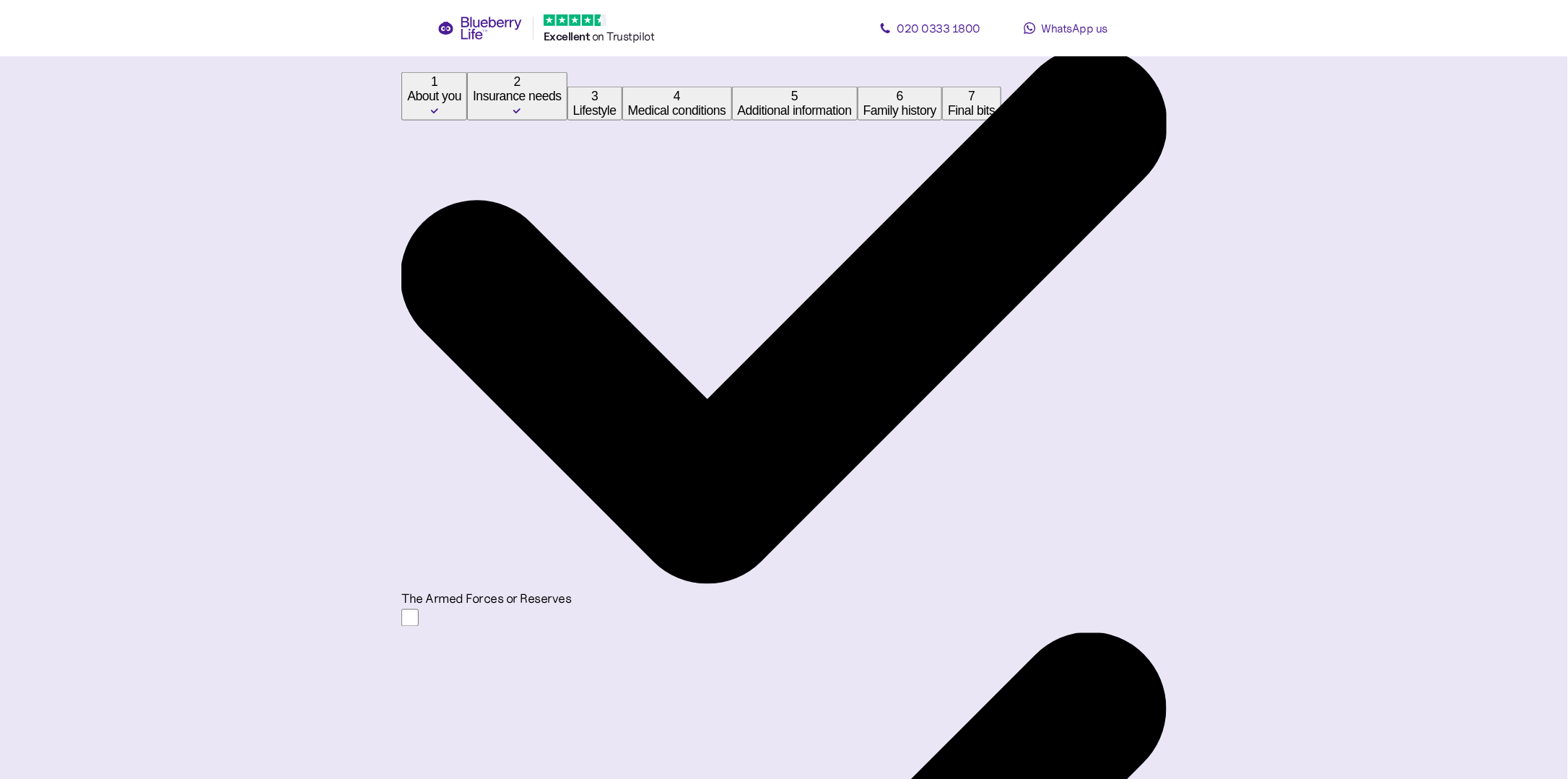
type input "*"
drag, startPoint x: 1206, startPoint y: 694, endPoint x: 1213, endPoint y: 691, distance: 7.6
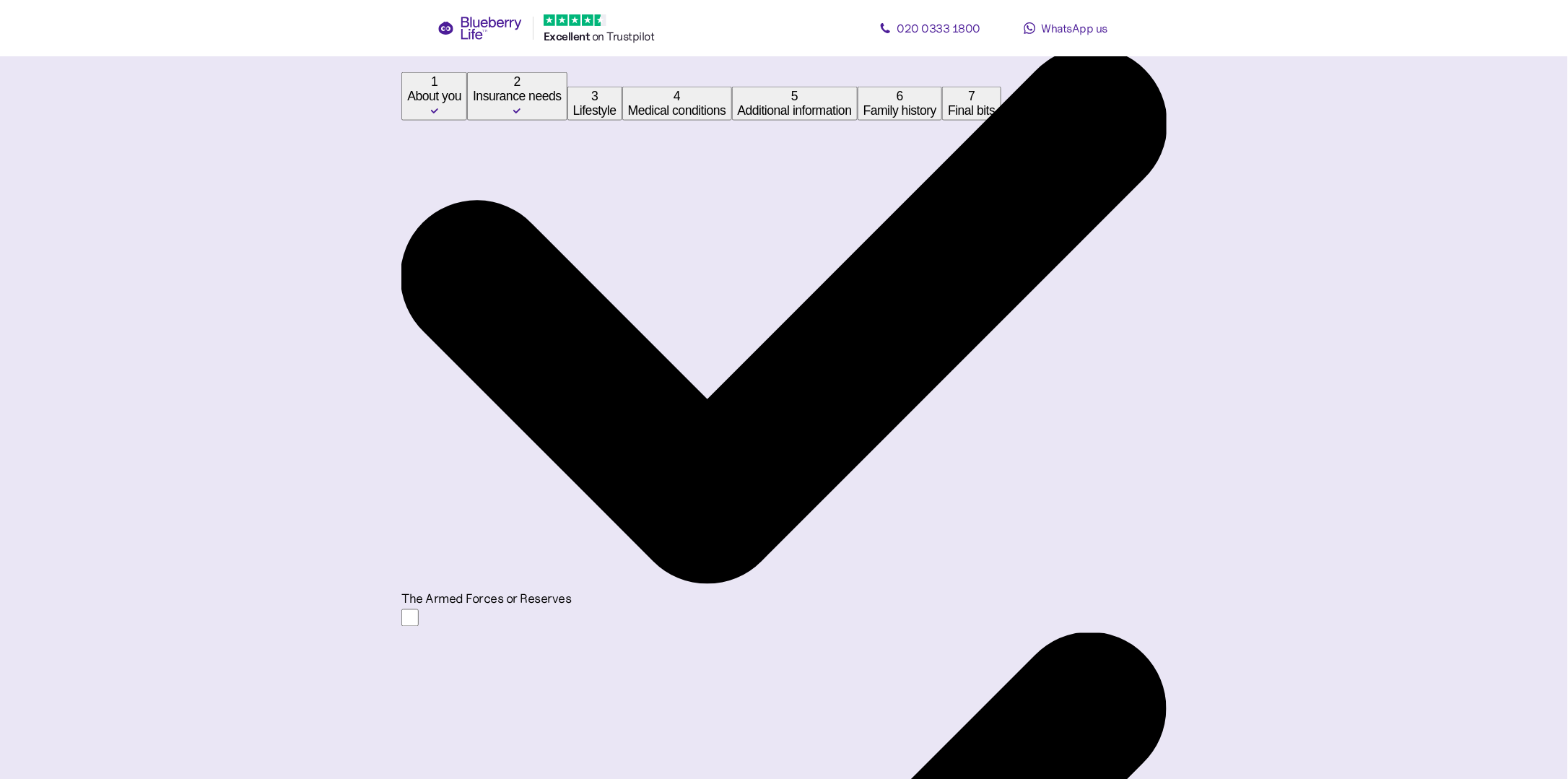
scroll to position [1045, 0]
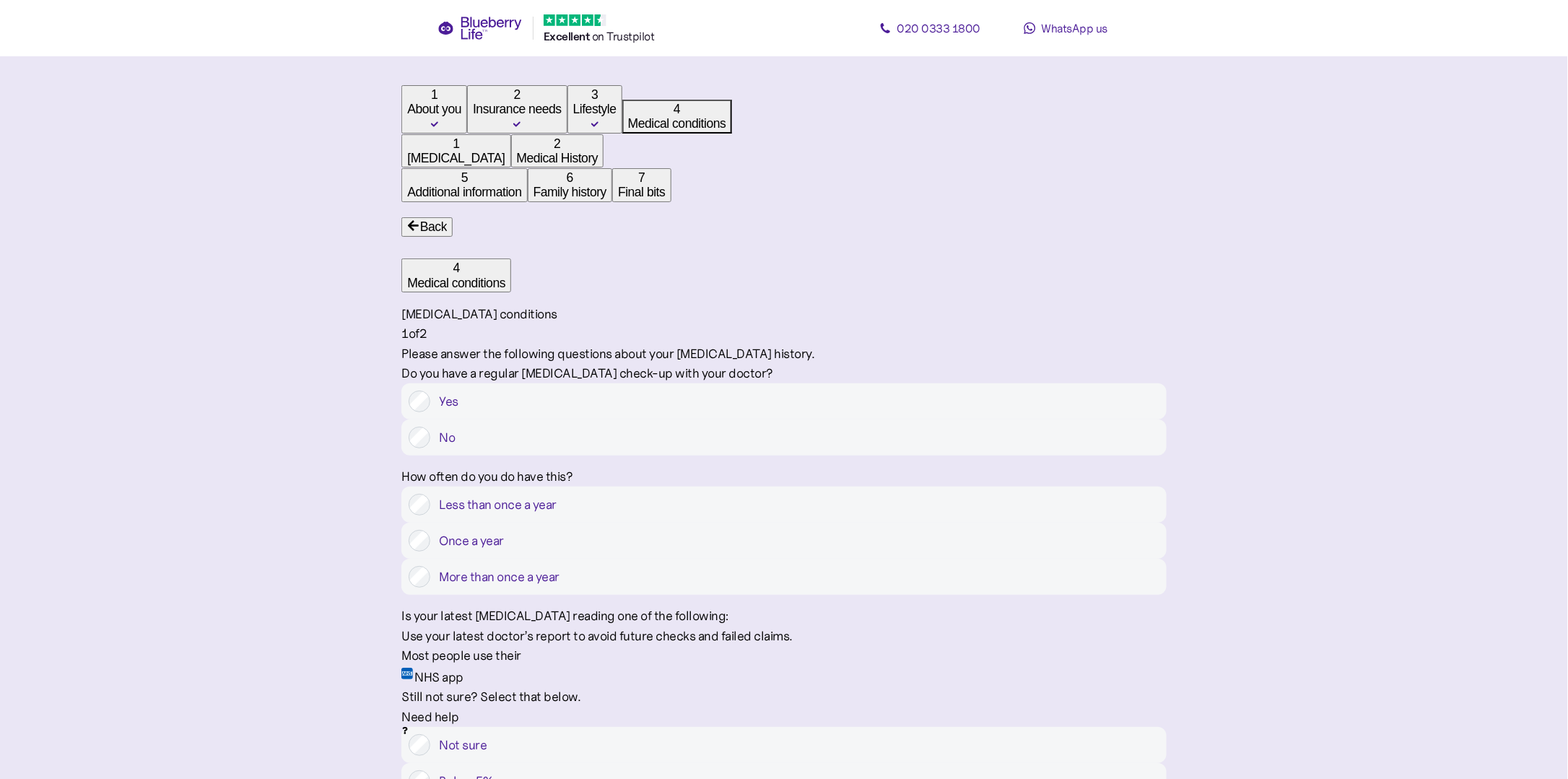
click at [745, 566] on label "More than once a year" at bounding box center [794, 577] width 729 height 22
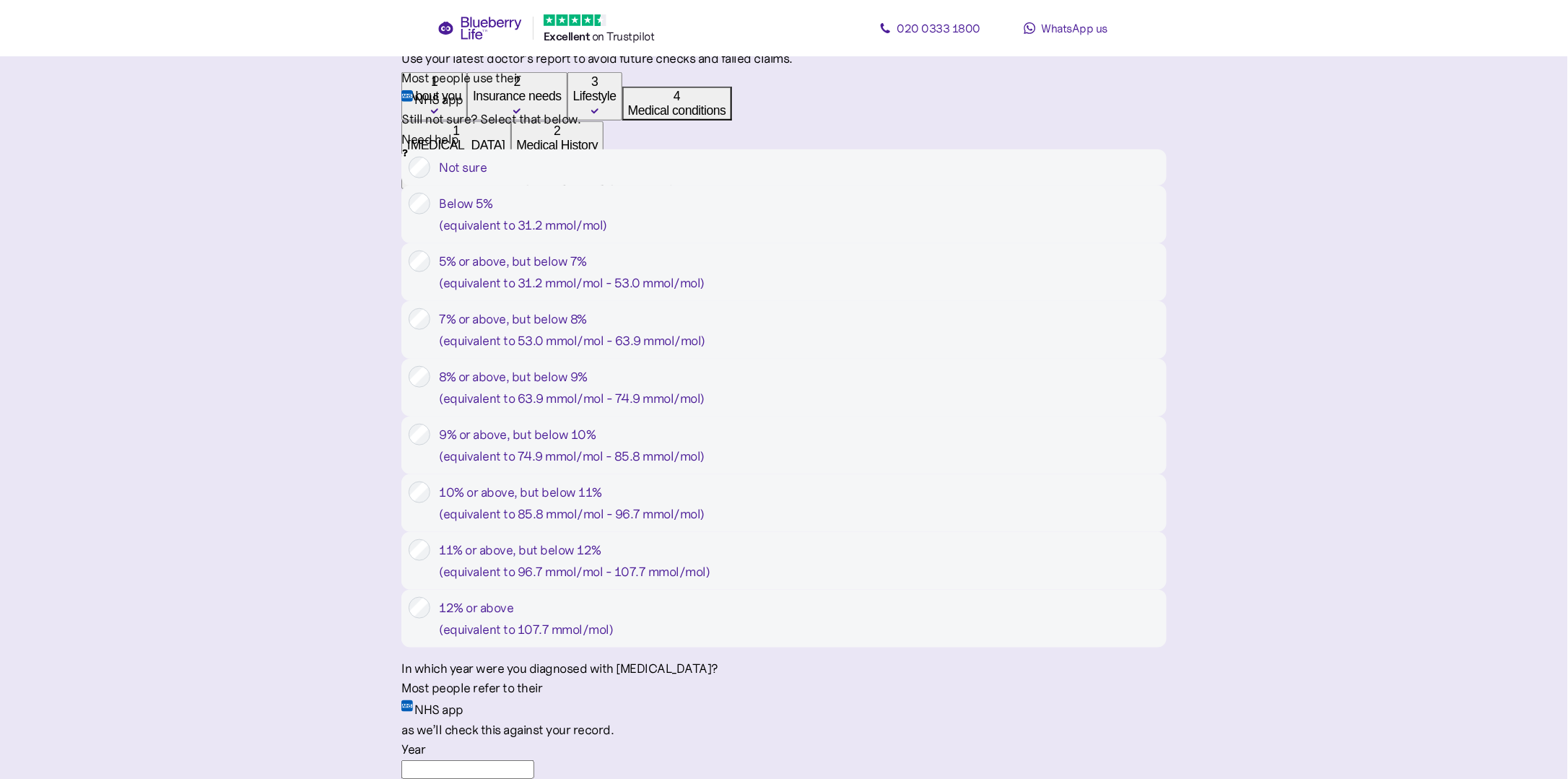
scroll to position [722, 0]
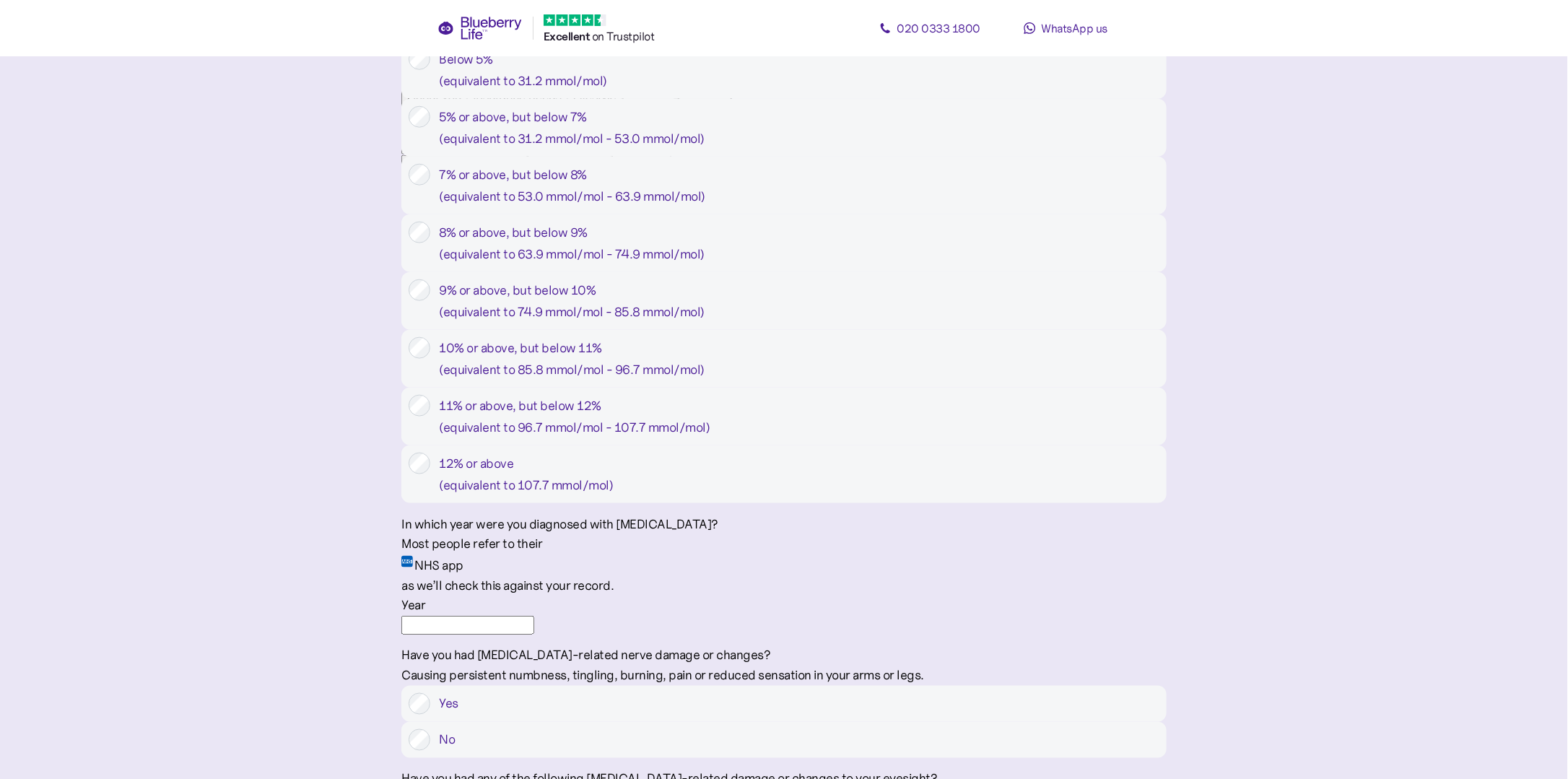
click at [534, 635] on input "Year" at bounding box center [467, 625] width 133 height 19
type input "****"
click at [1432, 663] on main "1 About you 2 Insurance needs 3 Lifestyle 4 Medical conditions 1 Diabetes 2 Med…" at bounding box center [784, 323] width 1568 height 2088
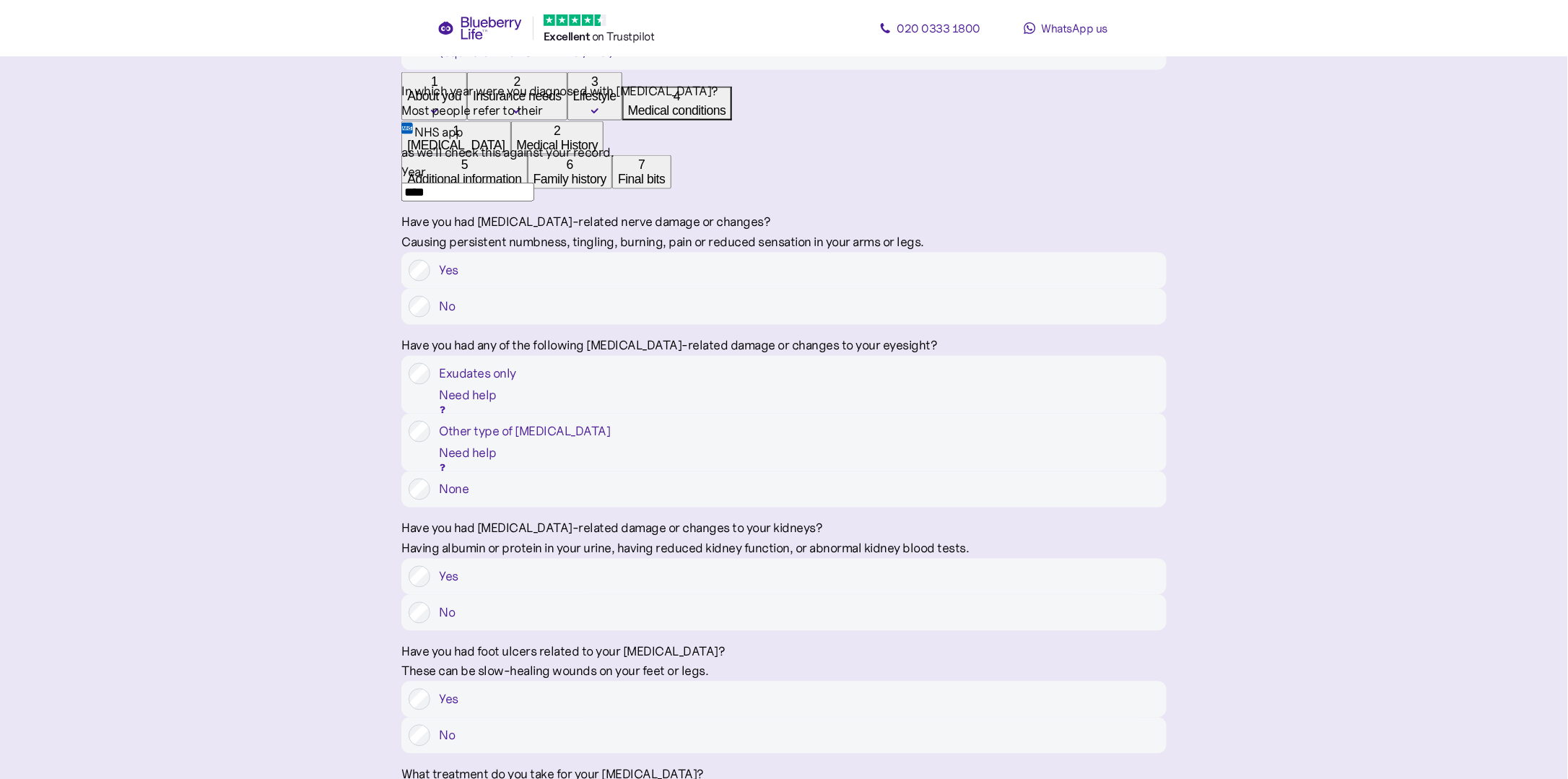
scroll to position [1227, 0]
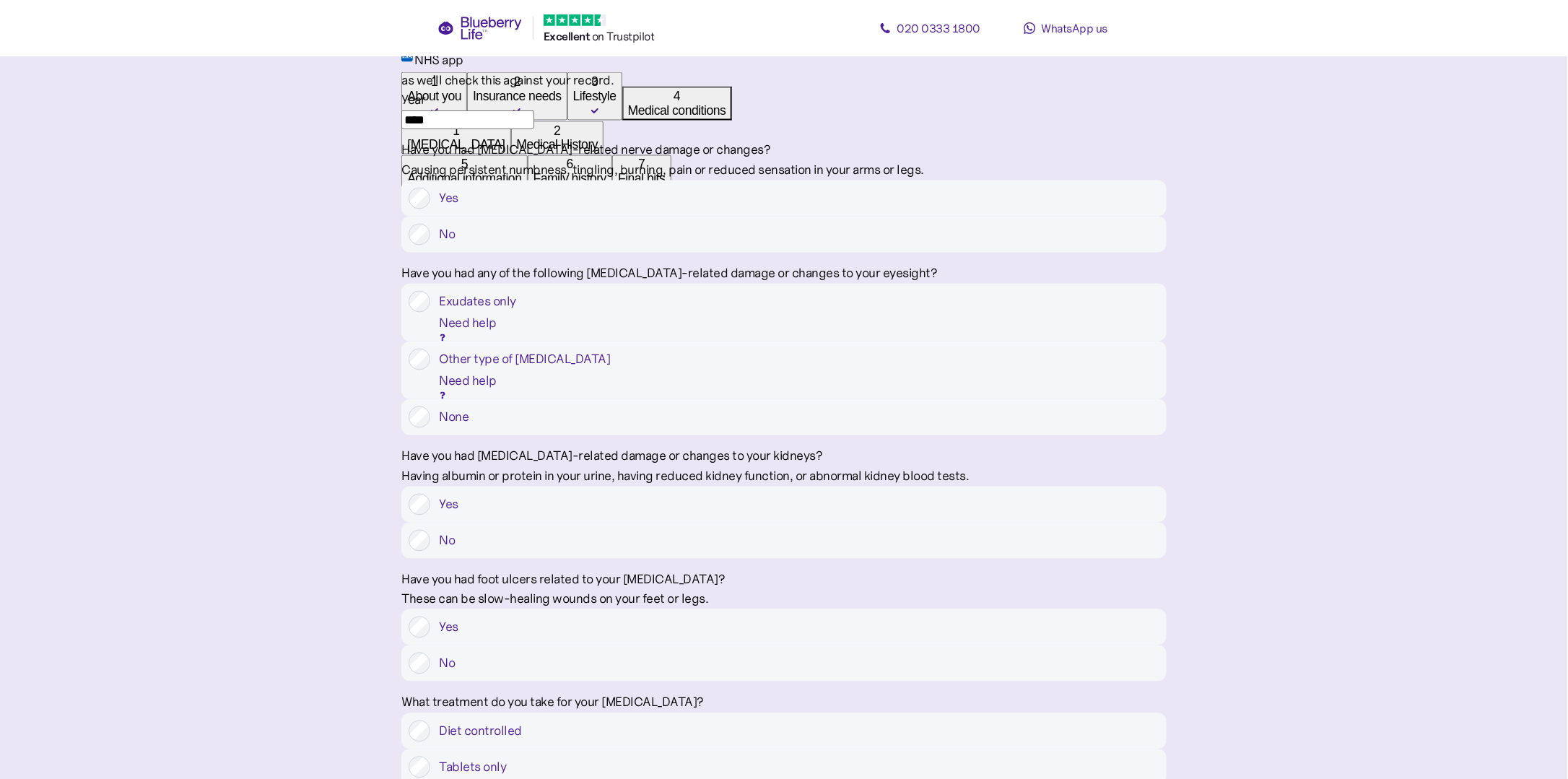
click at [446, 342] on icon at bounding box center [442, 338] width 7 height 7
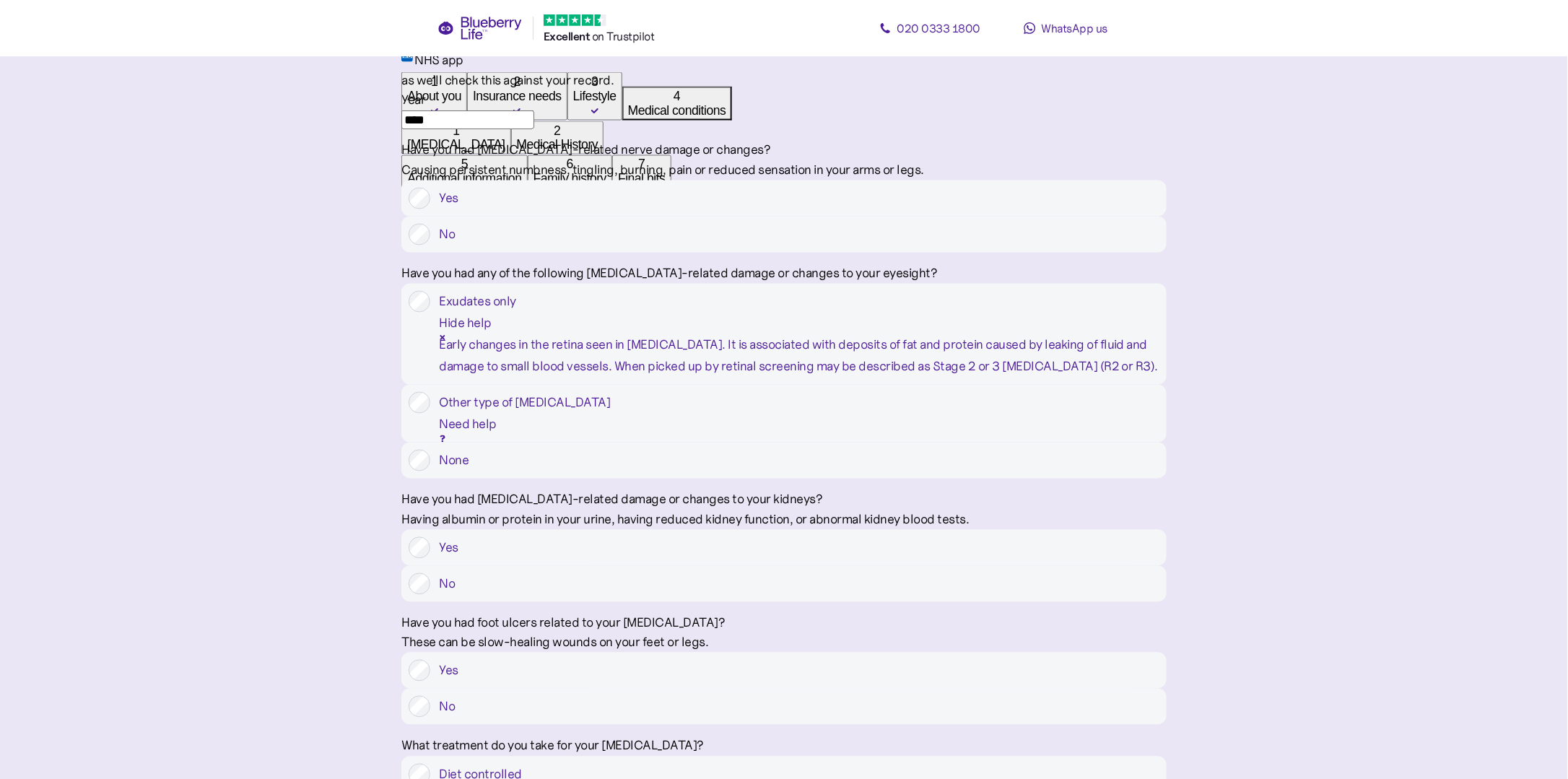
click at [446, 342] on icon at bounding box center [442, 338] width 7 height 7
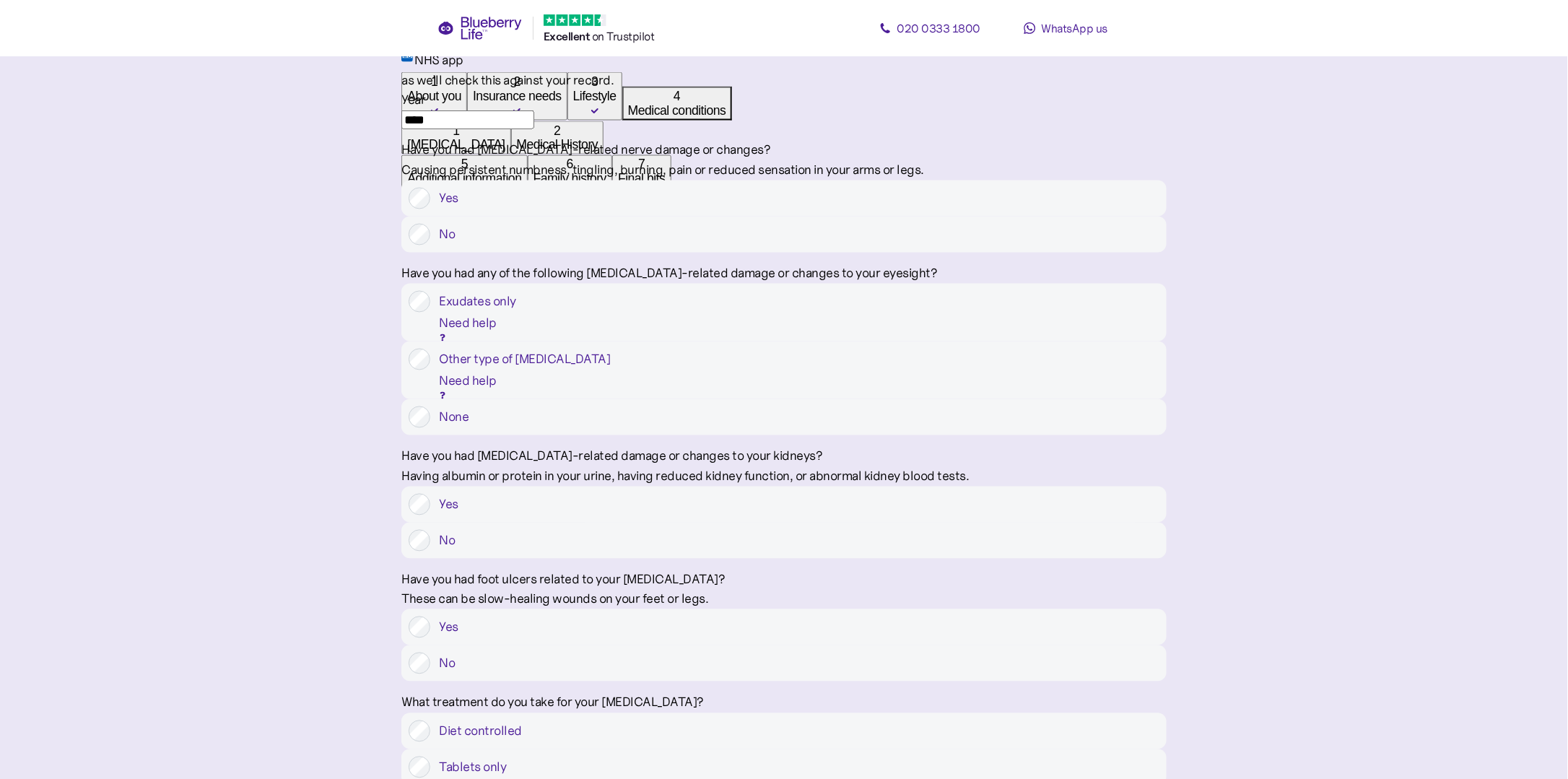
click at [1130, 392] on div "Need help" at bounding box center [797, 381] width 718 height 22
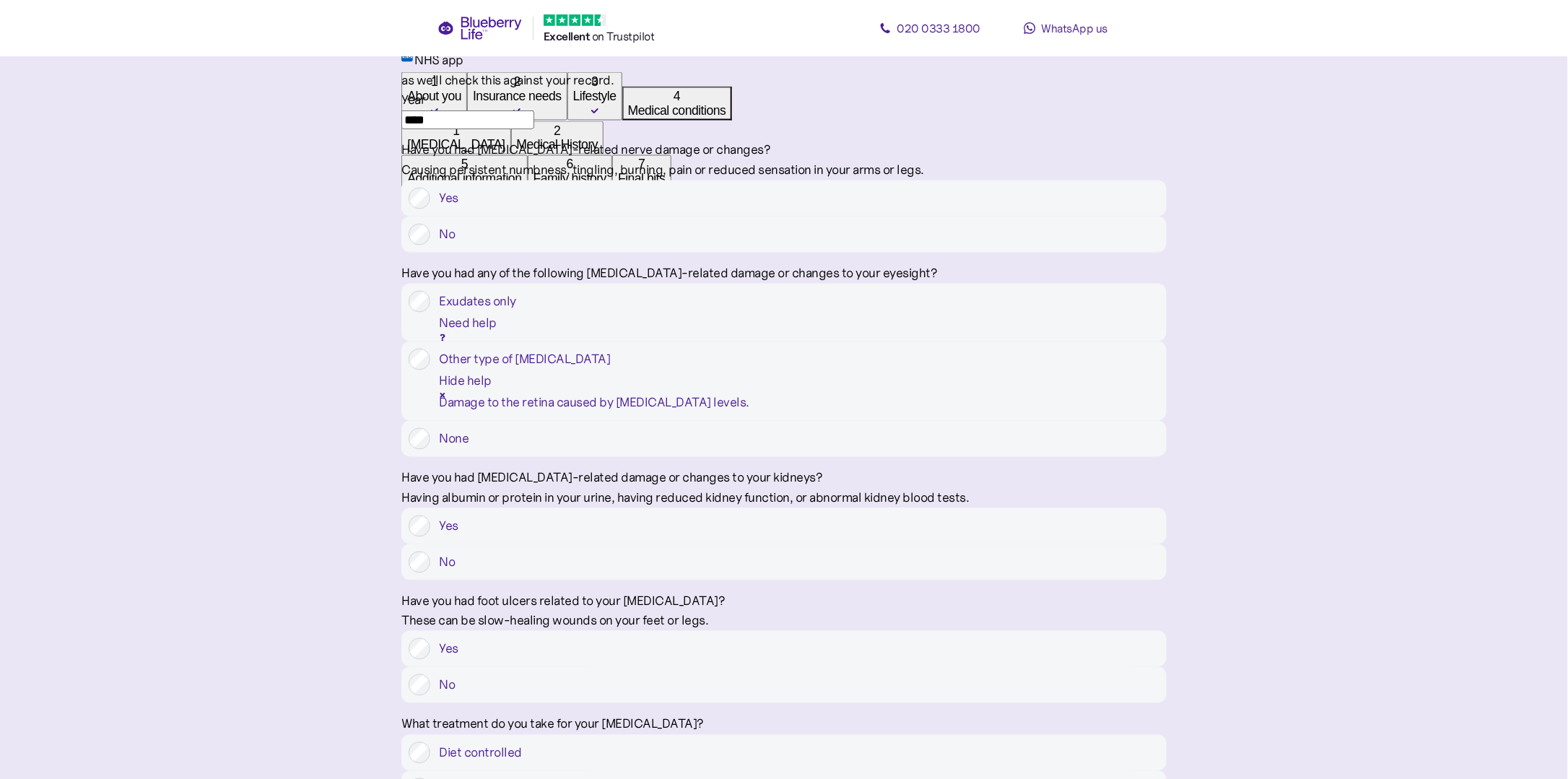
click at [1140, 392] on div at bounding box center [797, 392] width 718 height 0
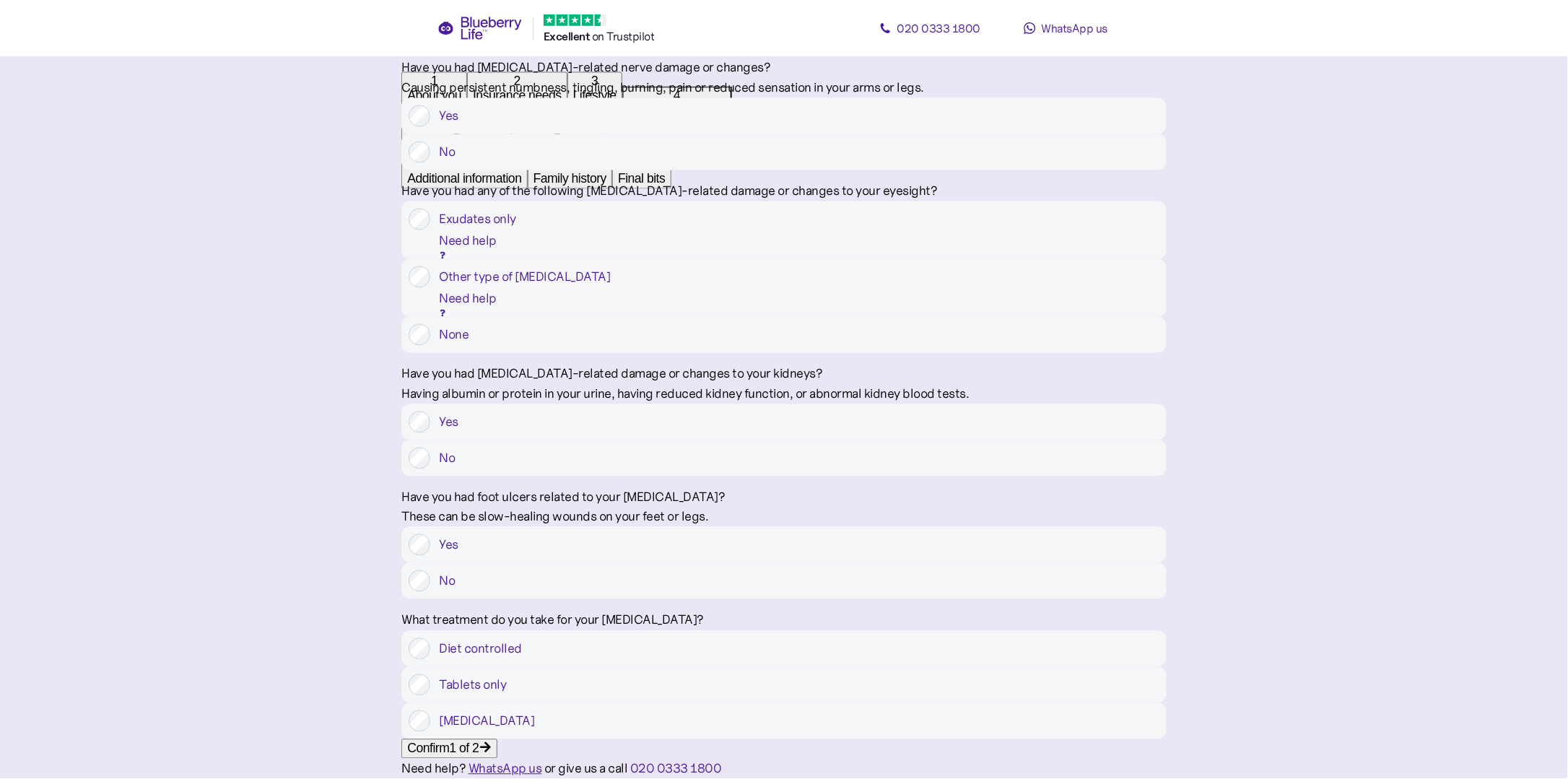
scroll to position [1444, 0]
click at [430, 556] on div at bounding box center [419, 545] width 22 height 22
click at [1054, 710] on label "Insulin" at bounding box center [794, 721] width 729 height 22
click at [479, 742] on div "Confirm 1 of 2" at bounding box center [443, 749] width 72 height 14
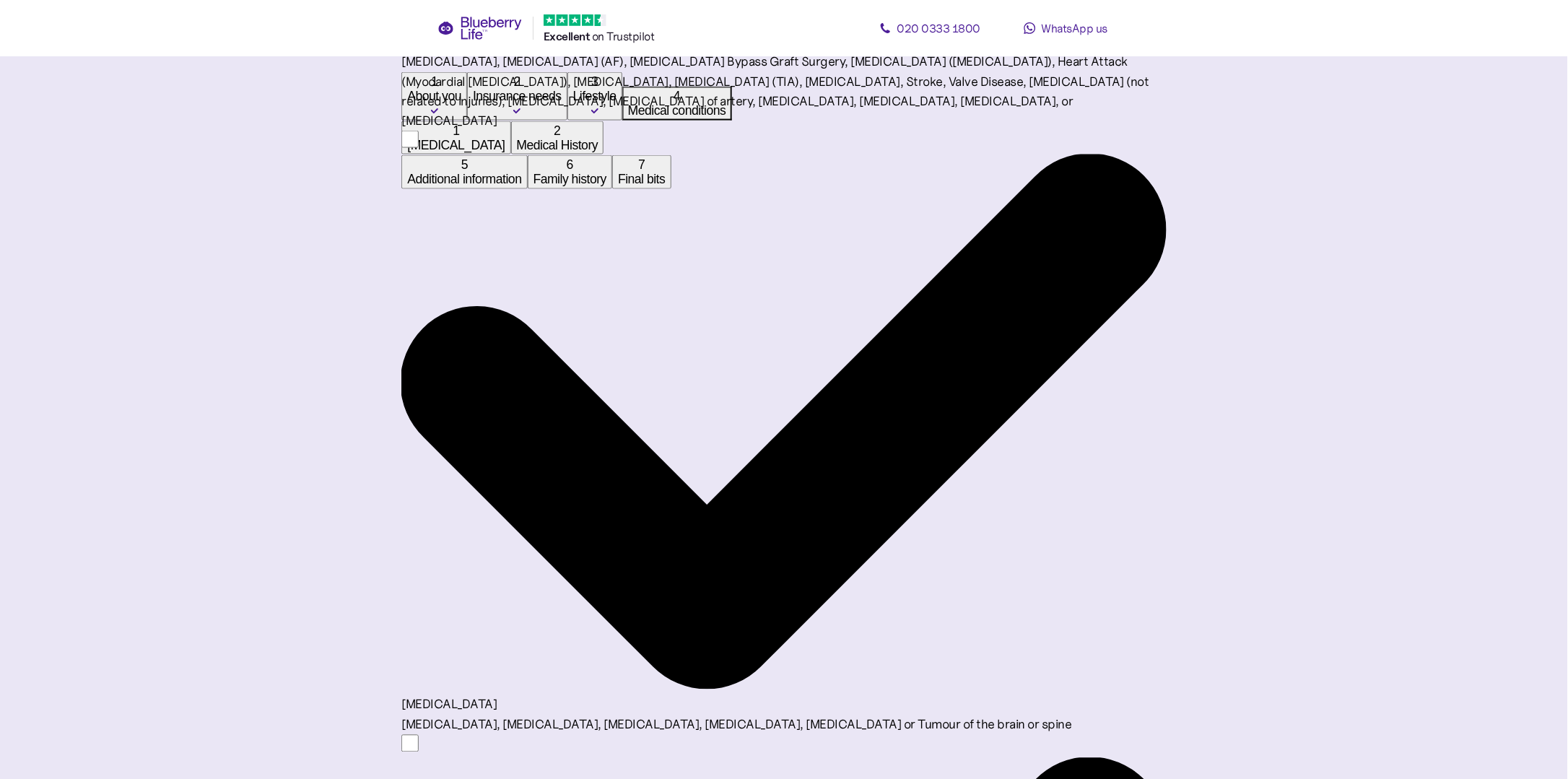
scroll to position [1174, 0]
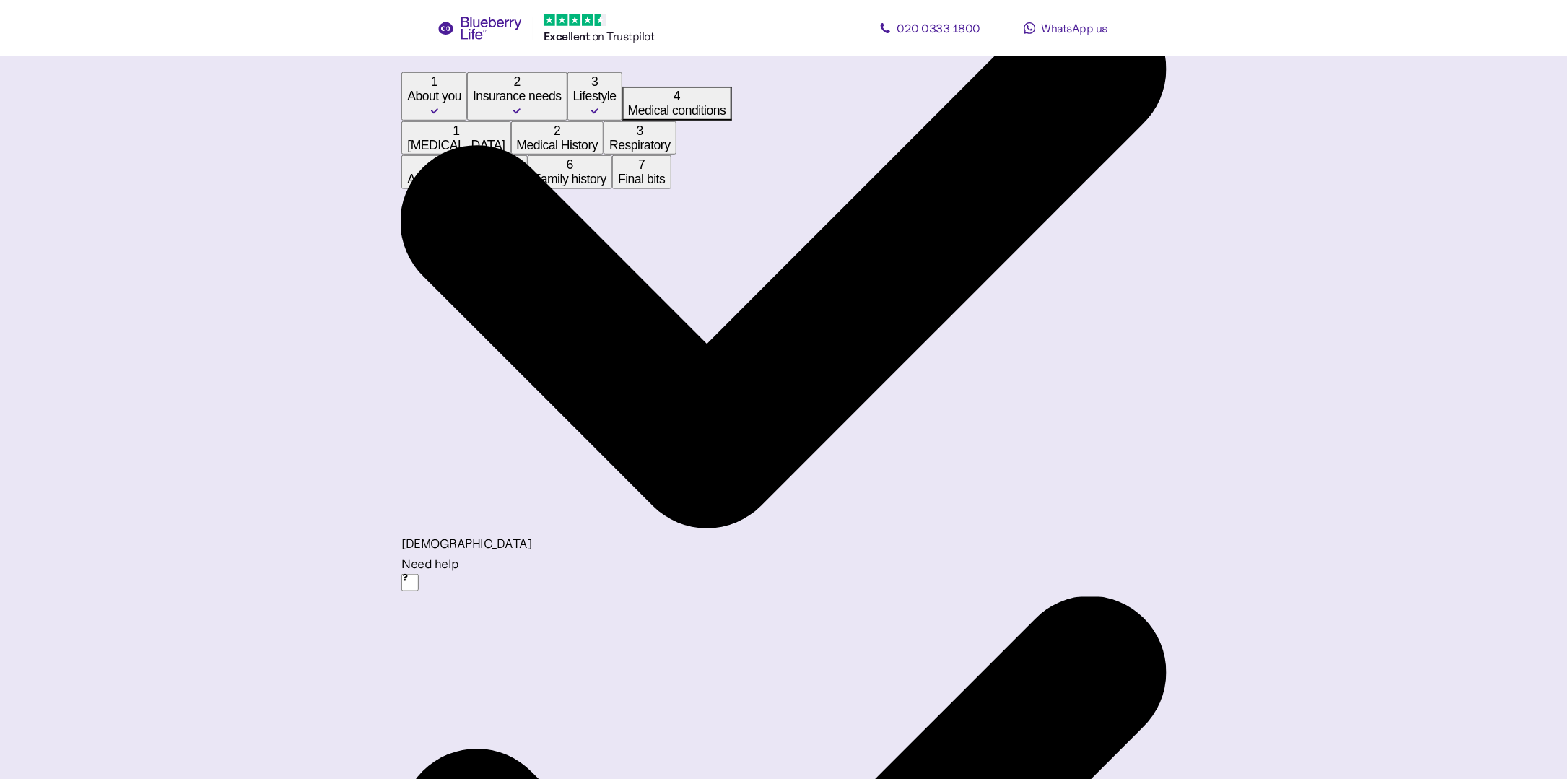
scroll to position [577, 0]
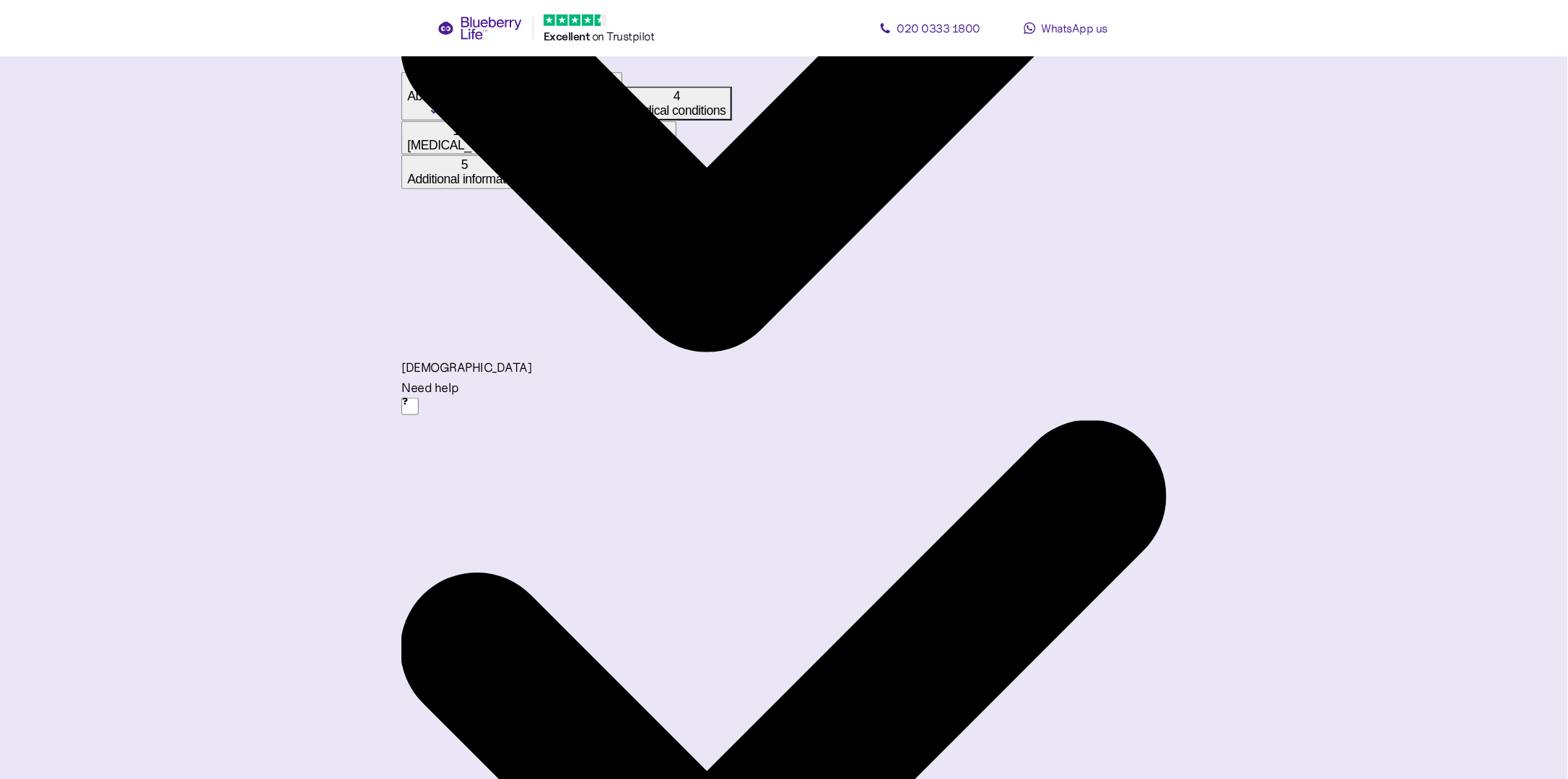
drag, startPoint x: 860, startPoint y: 700, endPoint x: 870, endPoint y: 696, distance: 10.8
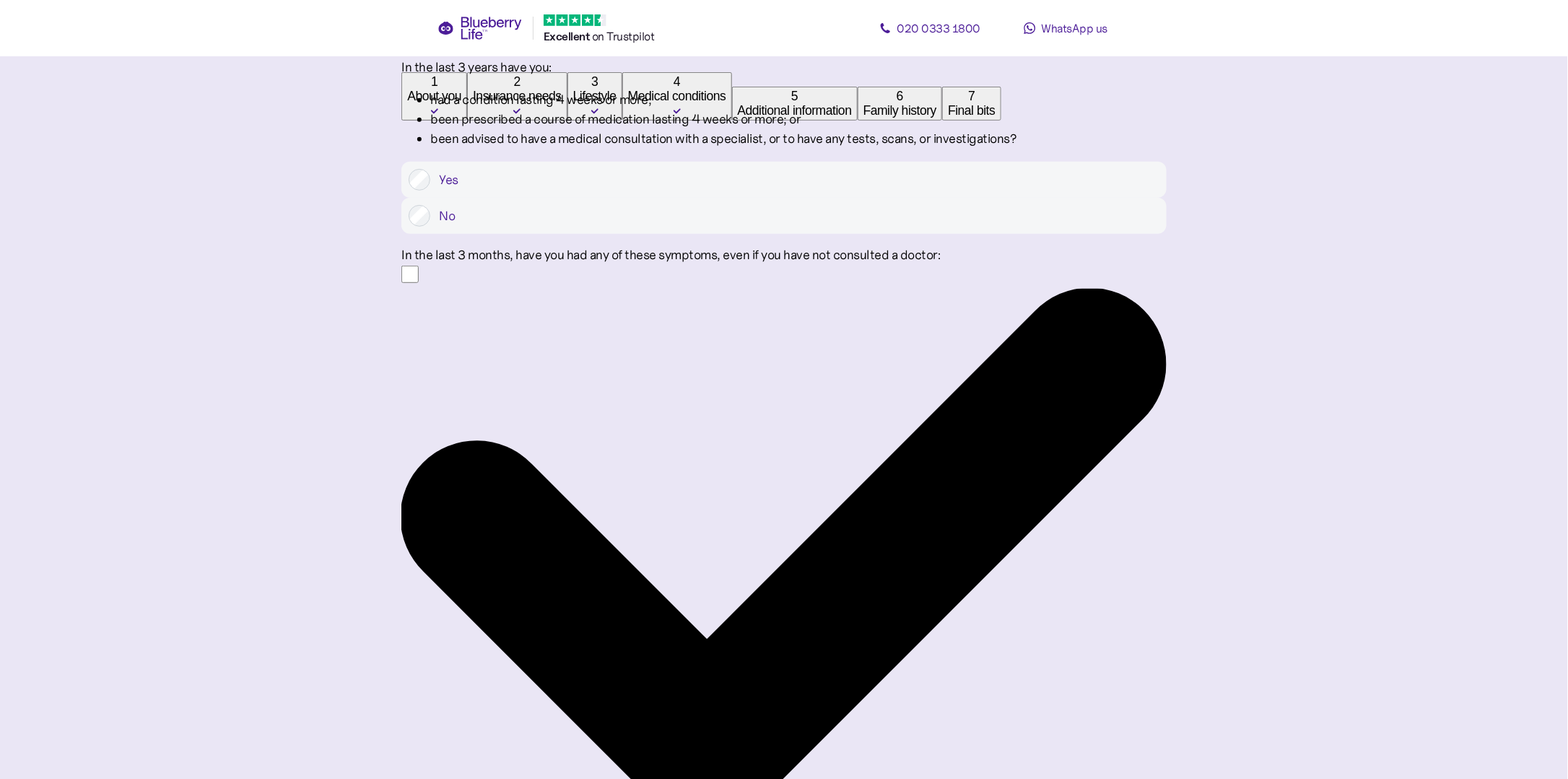
scroll to position [361, 0]
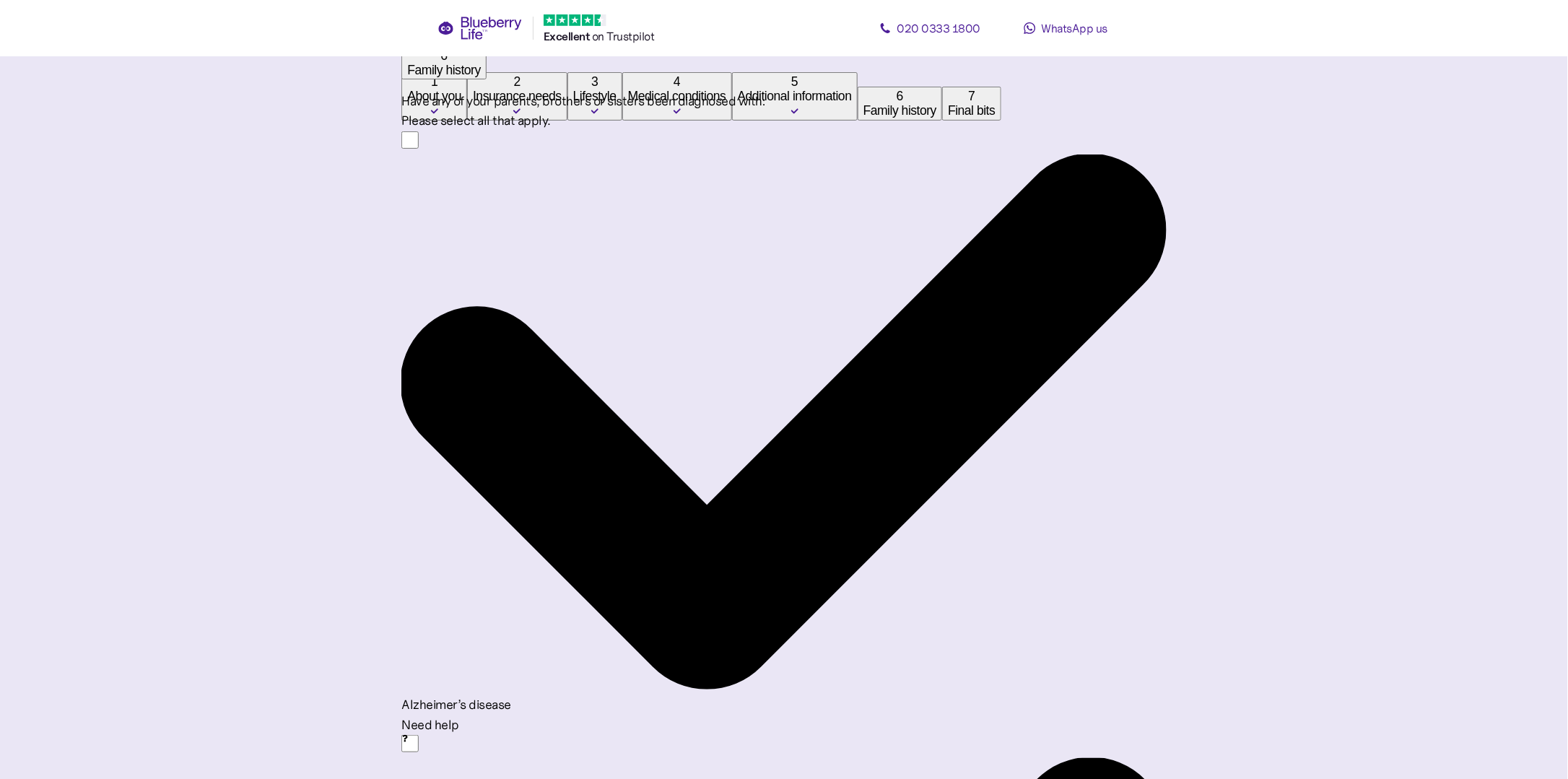
scroll to position [214, 0]
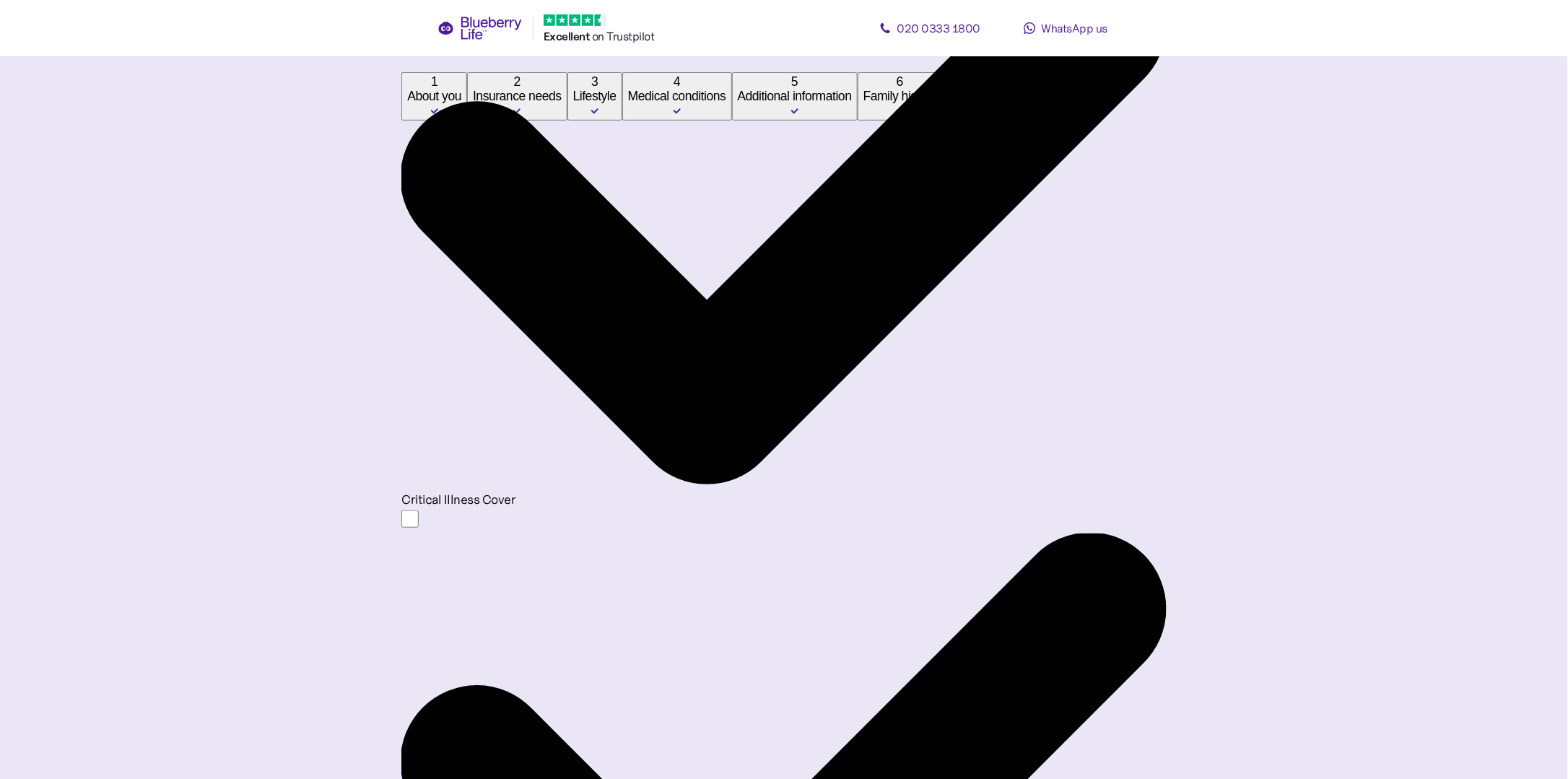
scroll to position [379, 0]
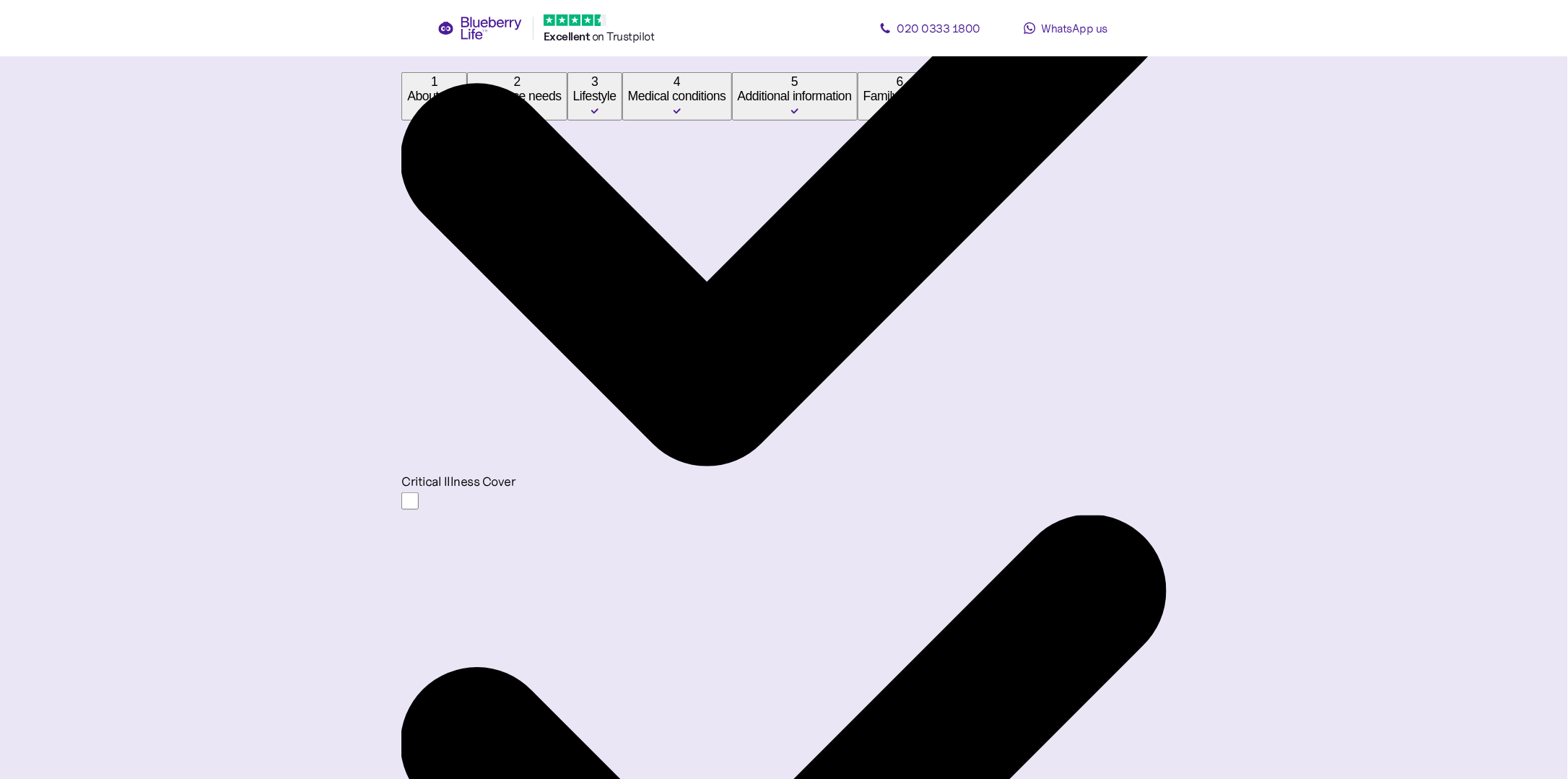
drag, startPoint x: 769, startPoint y: 615, endPoint x: 590, endPoint y: 610, distance: 179.1
type input "**********"
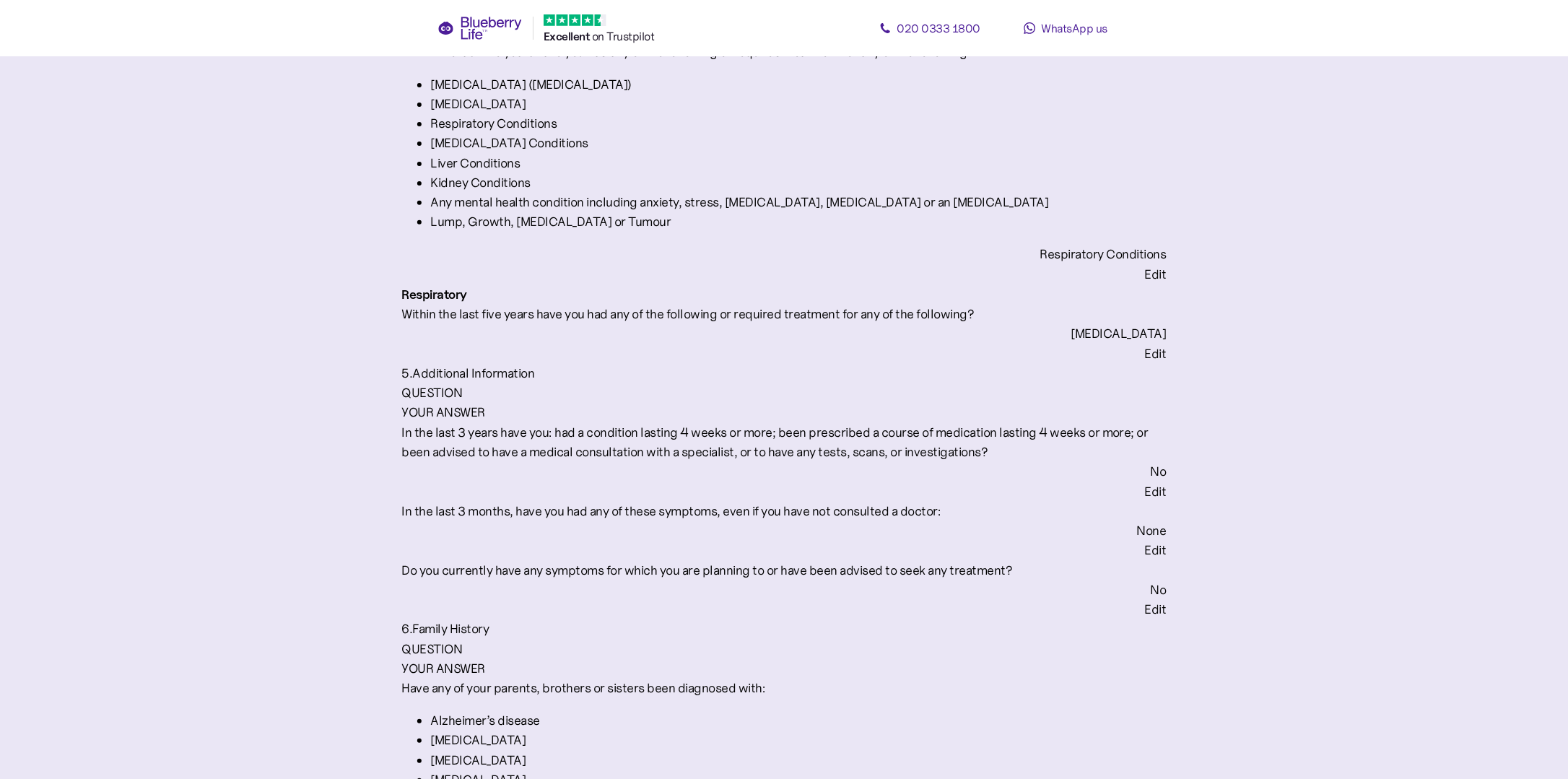
scroll to position [3211, 0]
